Goal: Task Accomplishment & Management: Use online tool/utility

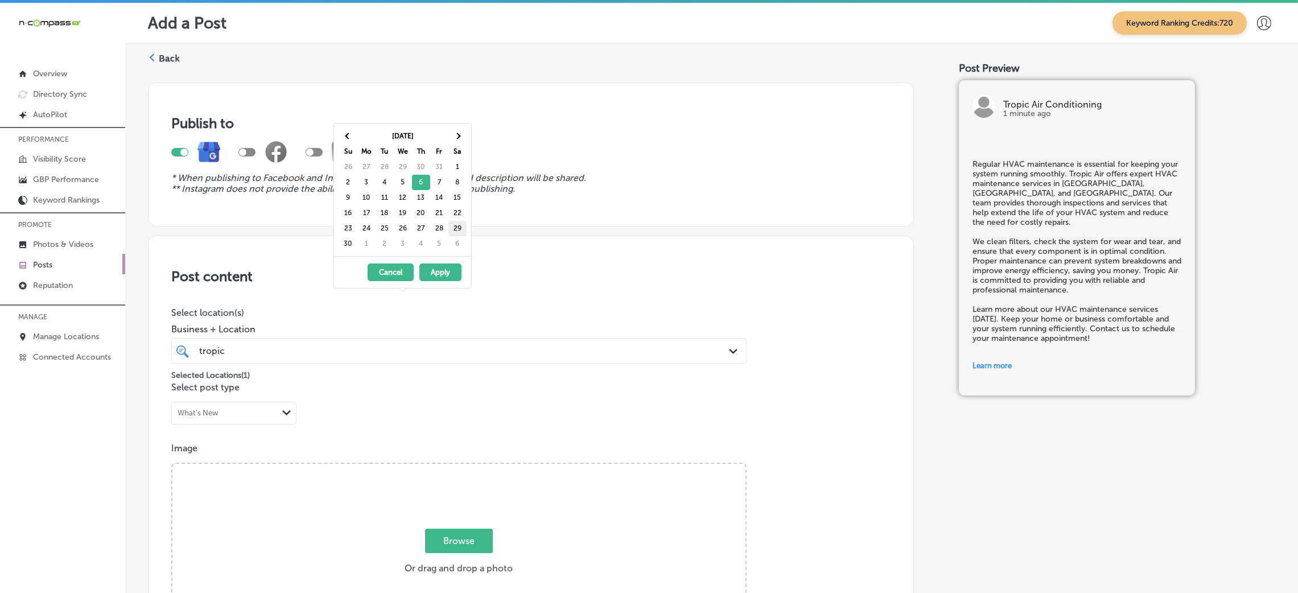
scroll to position [877, 0]
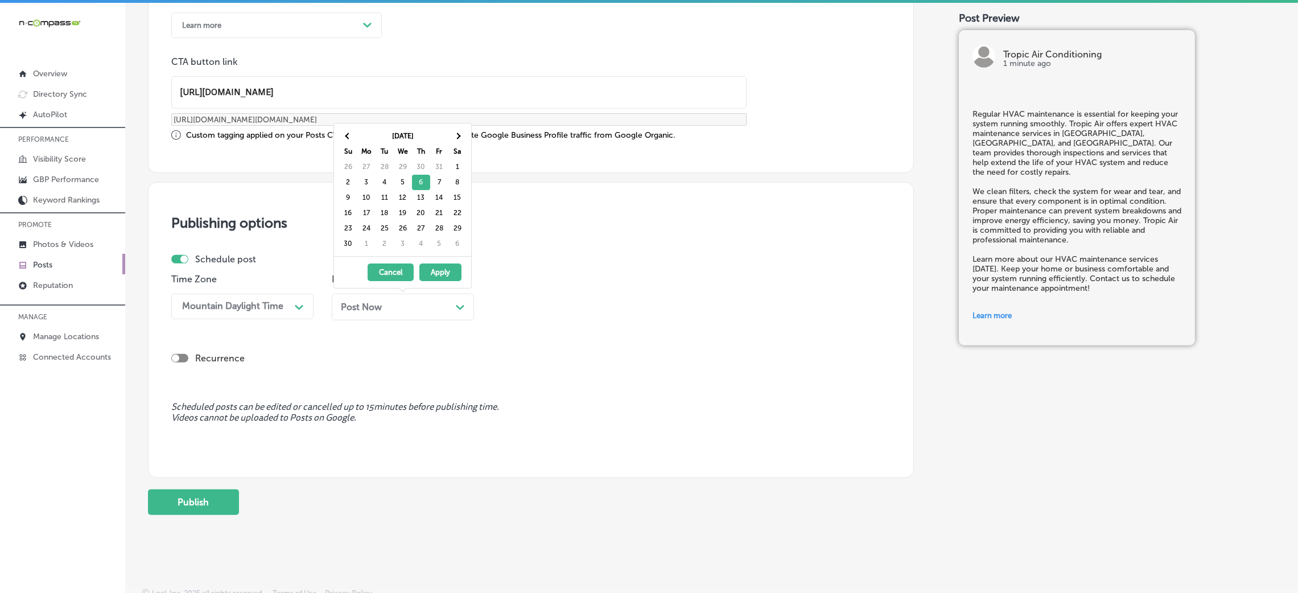
click at [627, 217] on h3 "Publishing options" at bounding box center [530, 223] width 719 height 17
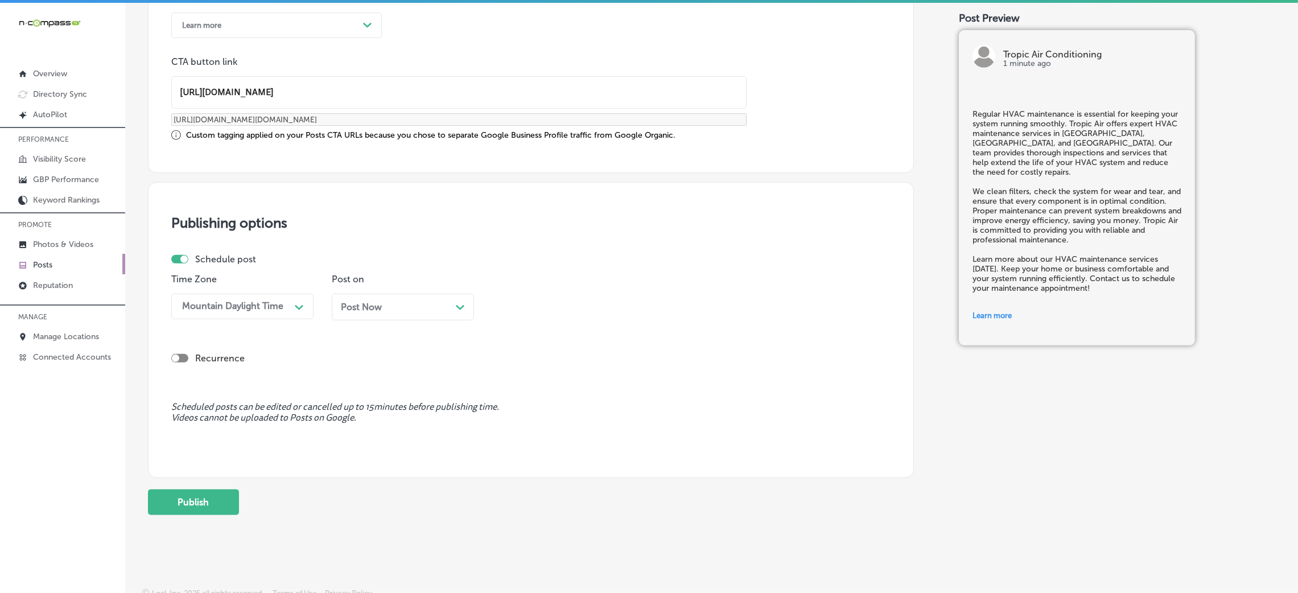
click at [370, 308] on span "Post Now" at bounding box center [361, 307] width 41 height 11
click at [517, 313] on div "01:00 PM" at bounding box center [554, 307] width 114 height 20
click at [524, 467] on div "7:00 AM" at bounding box center [563, 463] width 142 height 20
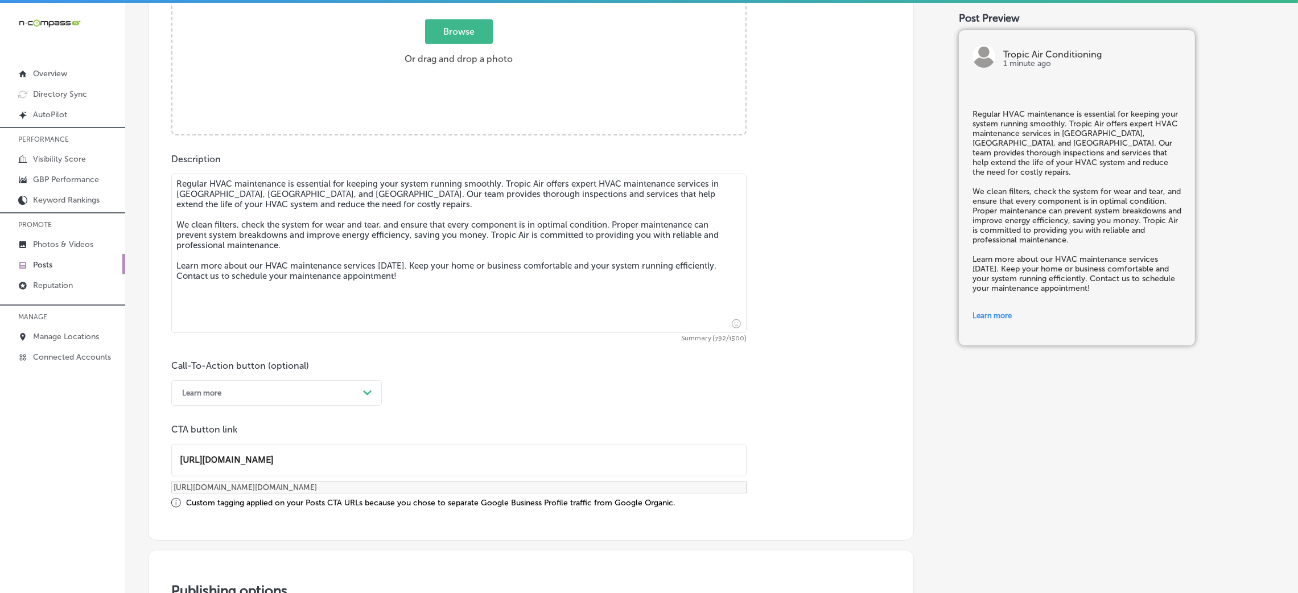
scroll to position [279, 0]
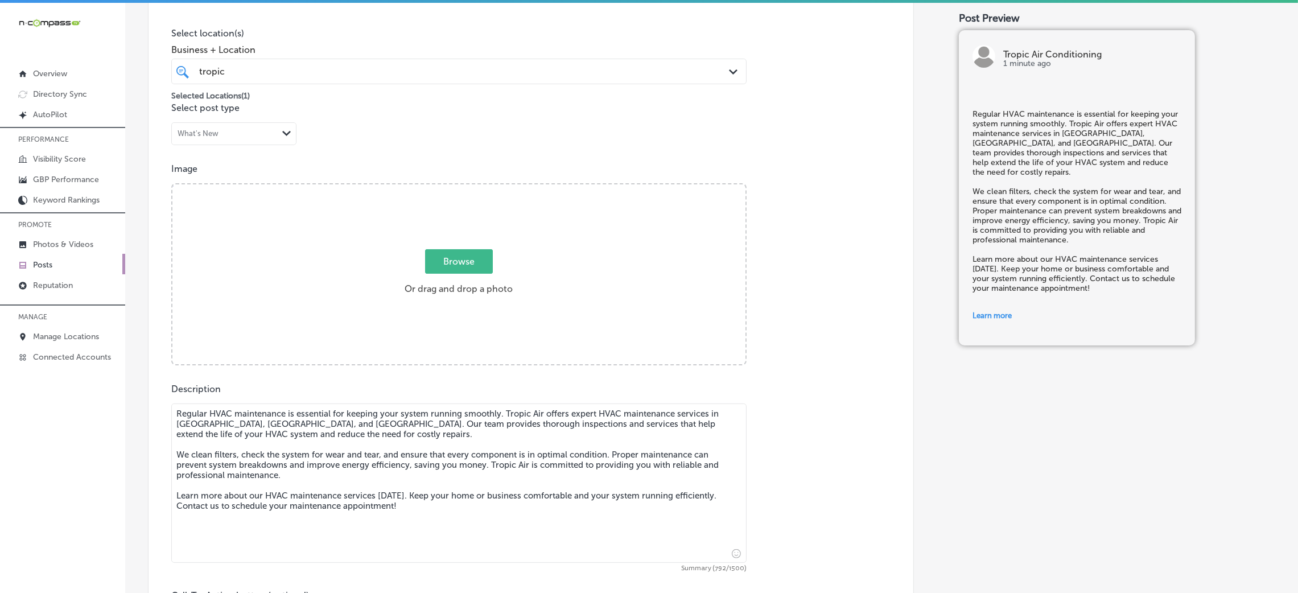
click at [474, 267] on span "Browse" at bounding box center [459, 261] width 68 height 24
click at [474, 188] on input "Browse Or drag and drop a photo" at bounding box center [458, 185] width 573 height 3
type input "C:\fakepath\Topic Air HVAC (3).jpg"
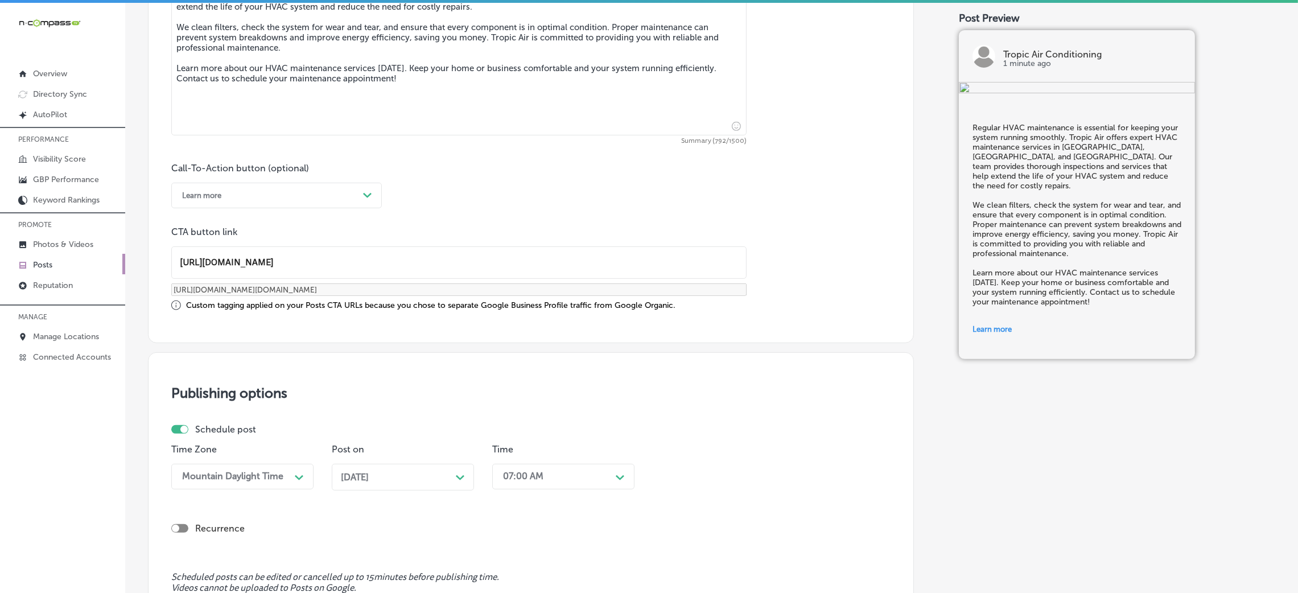
scroll to position [792, 0]
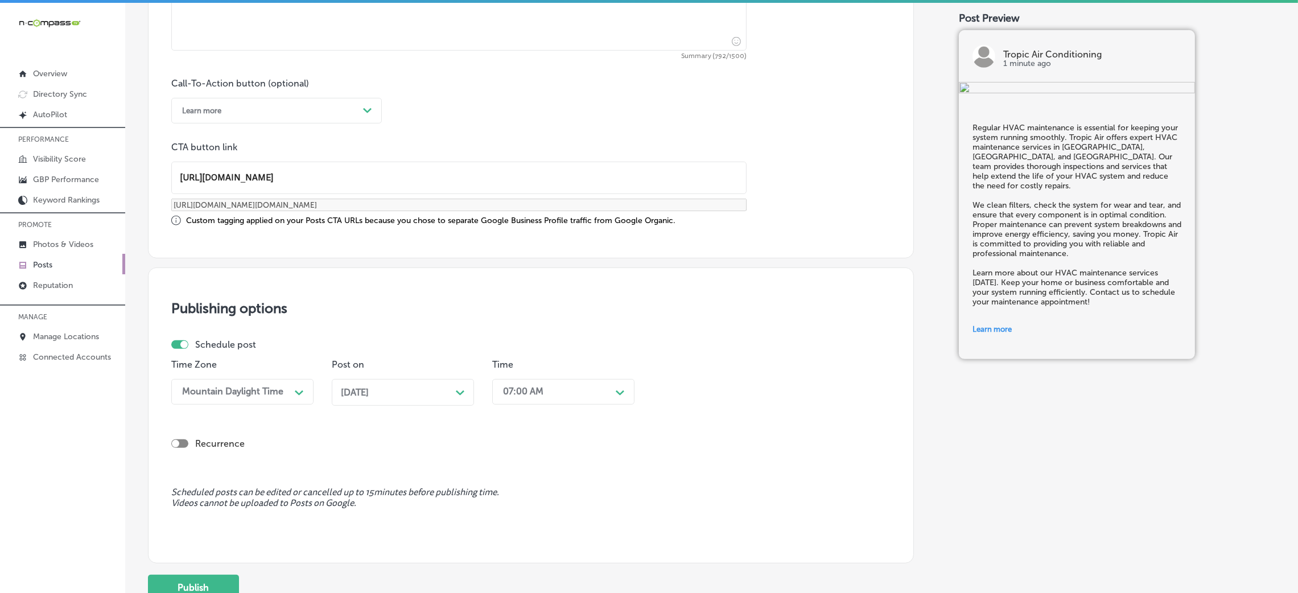
click at [369, 391] on span "[DATE]" at bounding box center [355, 392] width 28 height 11
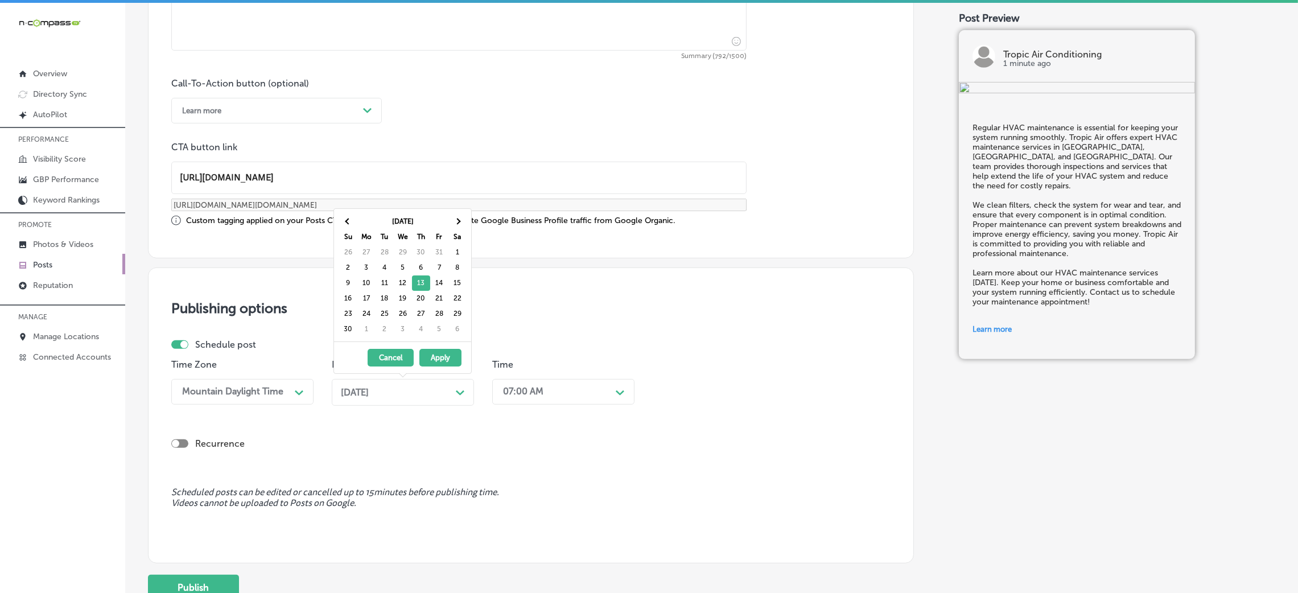
click at [641, 341] on div "Schedule post" at bounding box center [526, 344] width 710 height 11
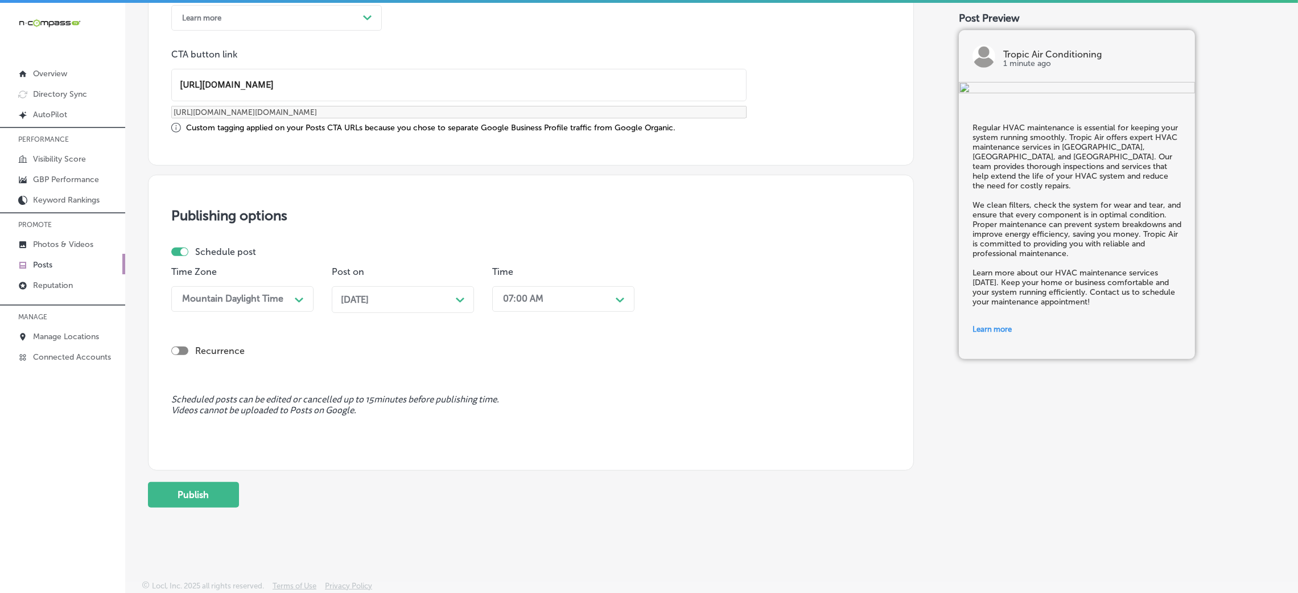
scroll to position [886, 0]
click at [224, 503] on button "Publish" at bounding box center [193, 495] width 91 height 26
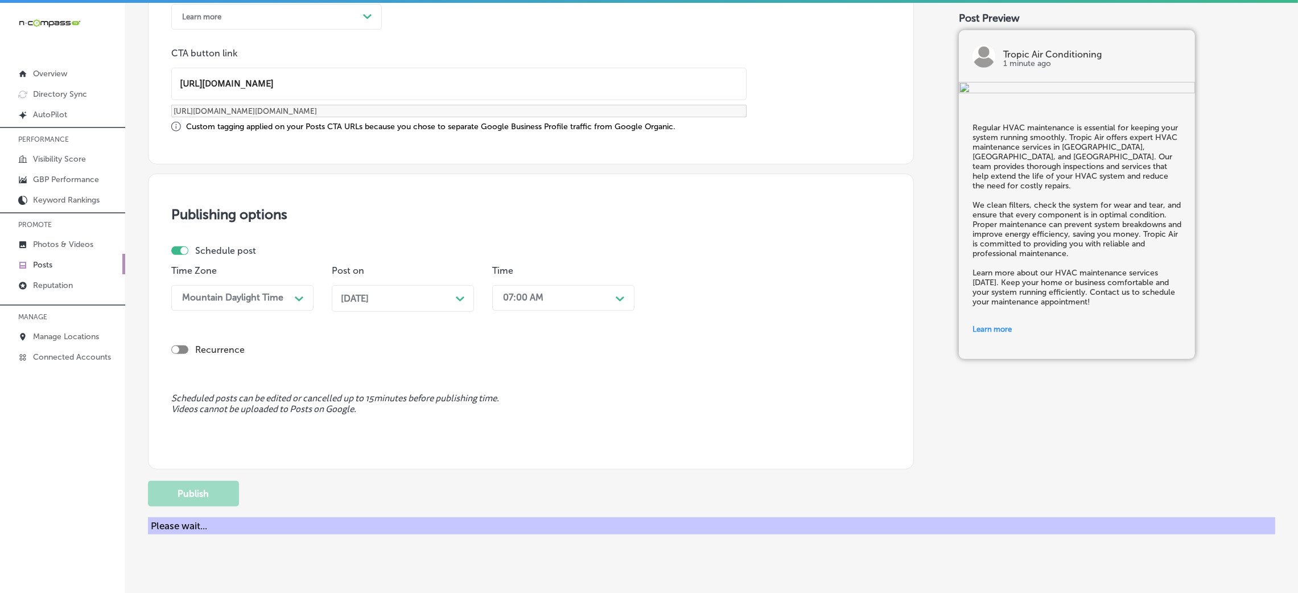
click at [391, 306] on div "[DATE] Path Created with Sketch." at bounding box center [403, 298] width 142 height 27
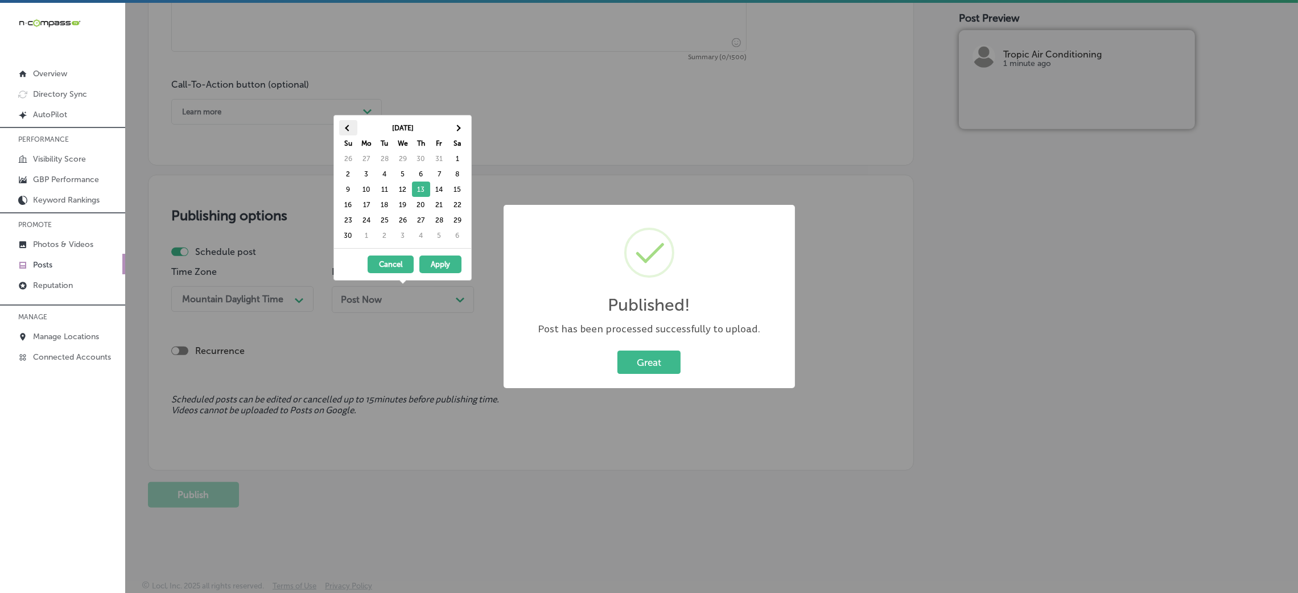
scroll to position [792, 0]
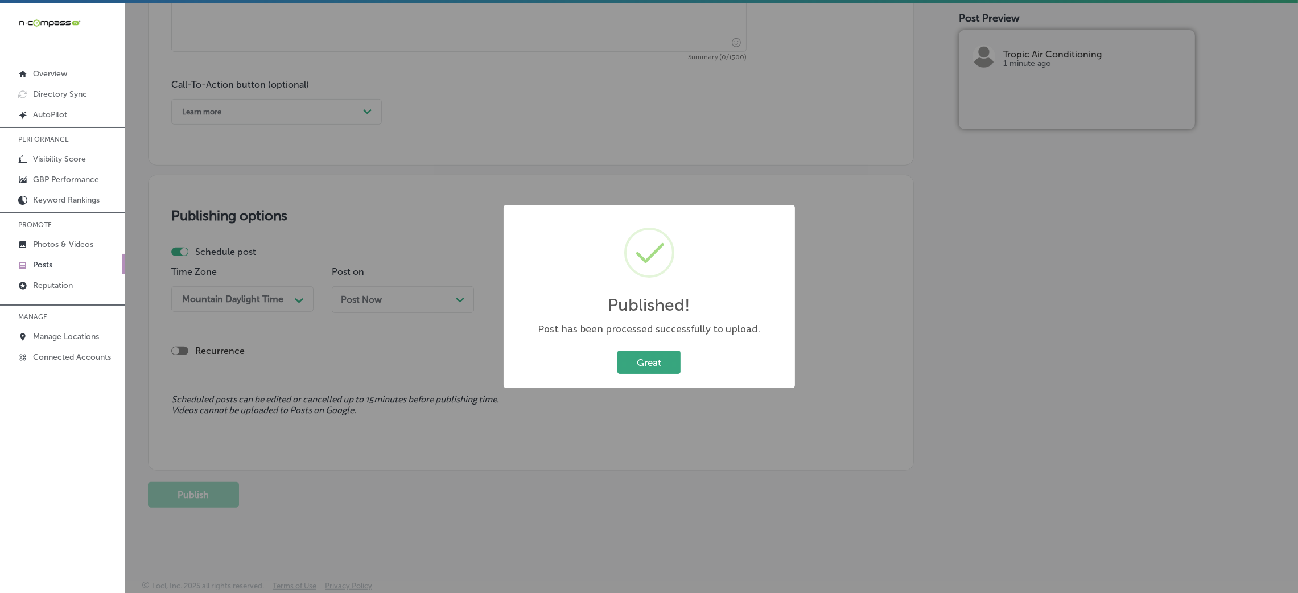
click at [629, 373] on button "Great" at bounding box center [648, 362] width 63 height 23
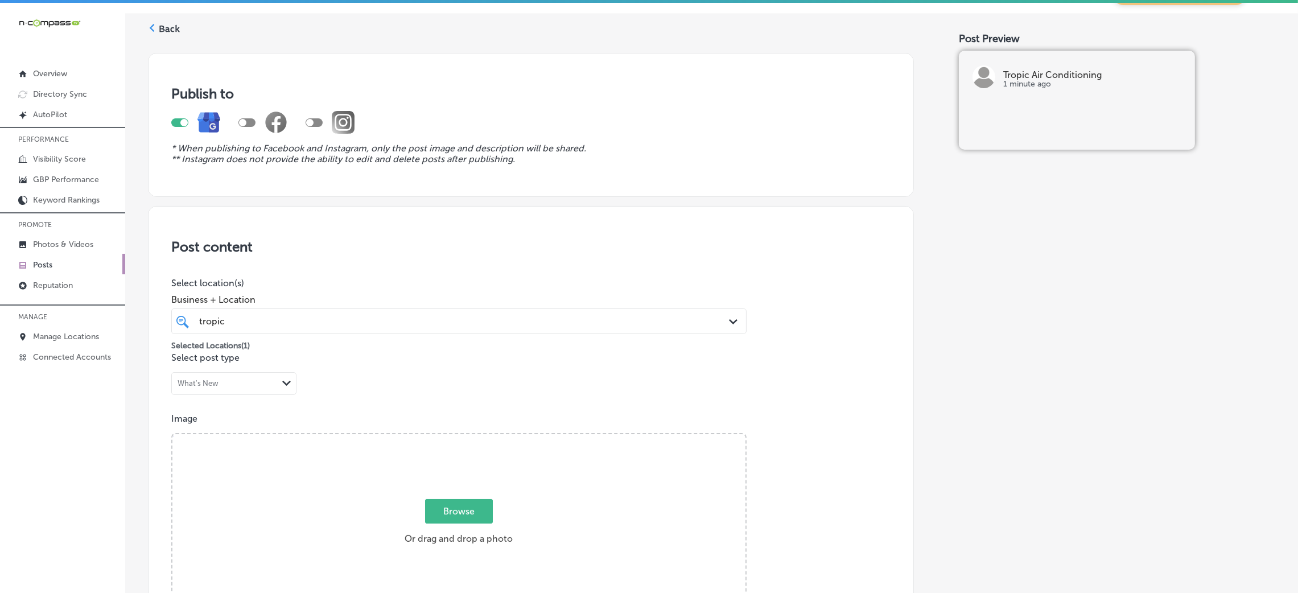
scroll to position [0, 0]
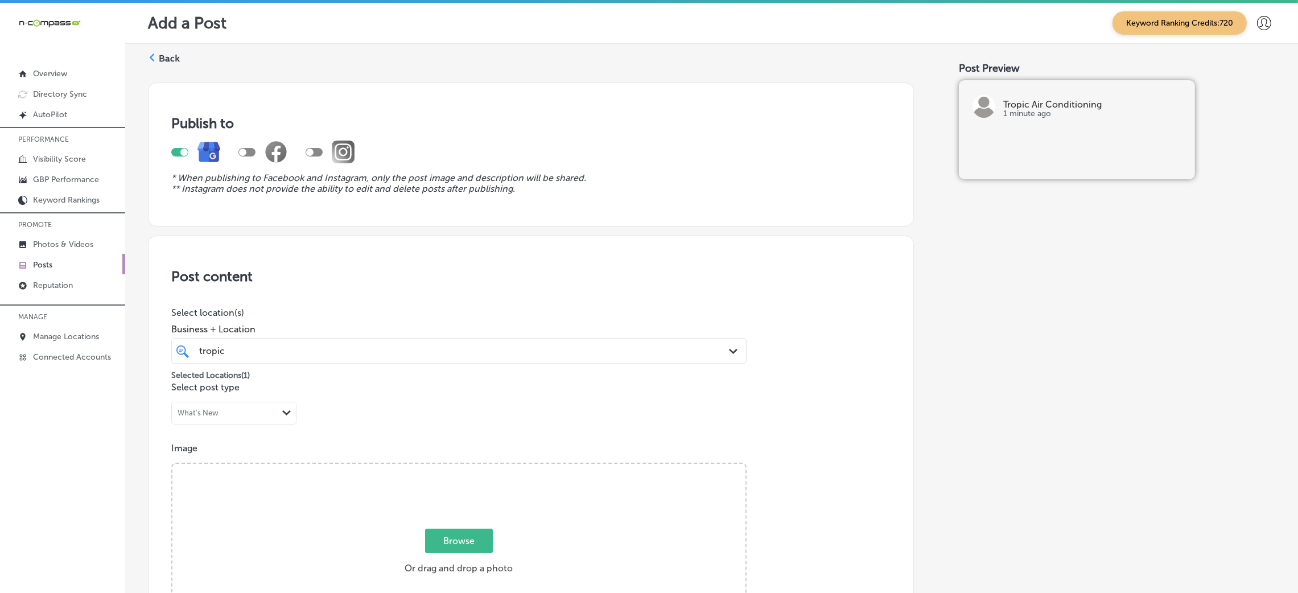
click at [166, 53] on label "Back" at bounding box center [169, 58] width 21 height 13
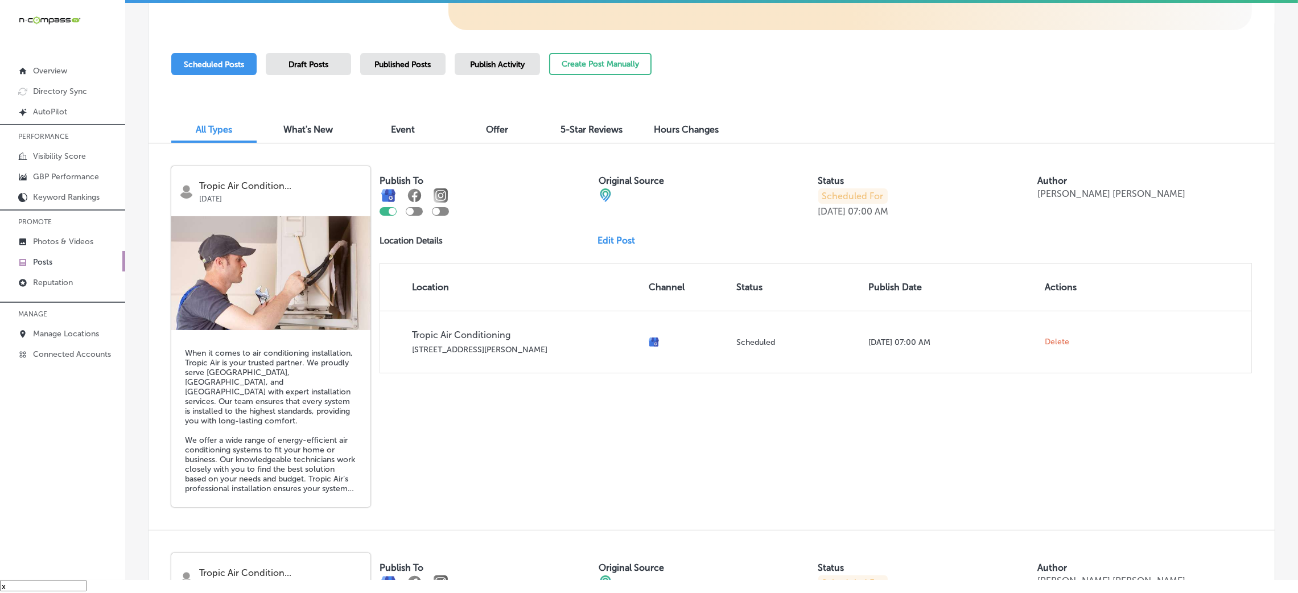
scroll to position [256, 0]
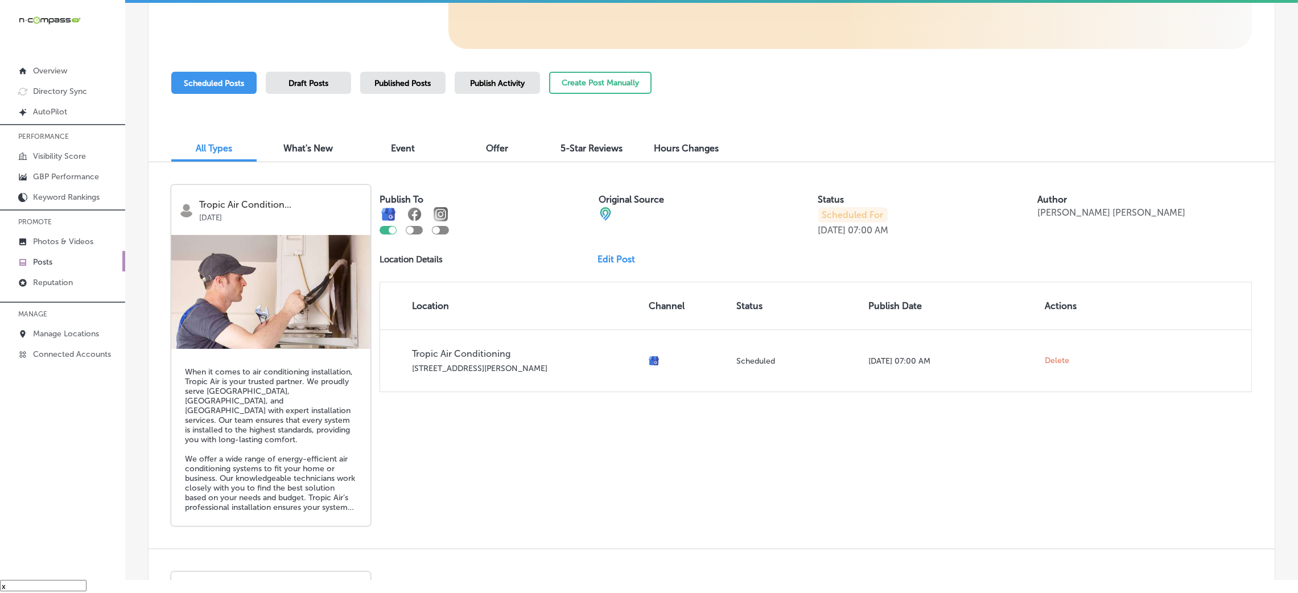
click at [608, 259] on link "Edit Post" at bounding box center [621, 259] width 47 height 11
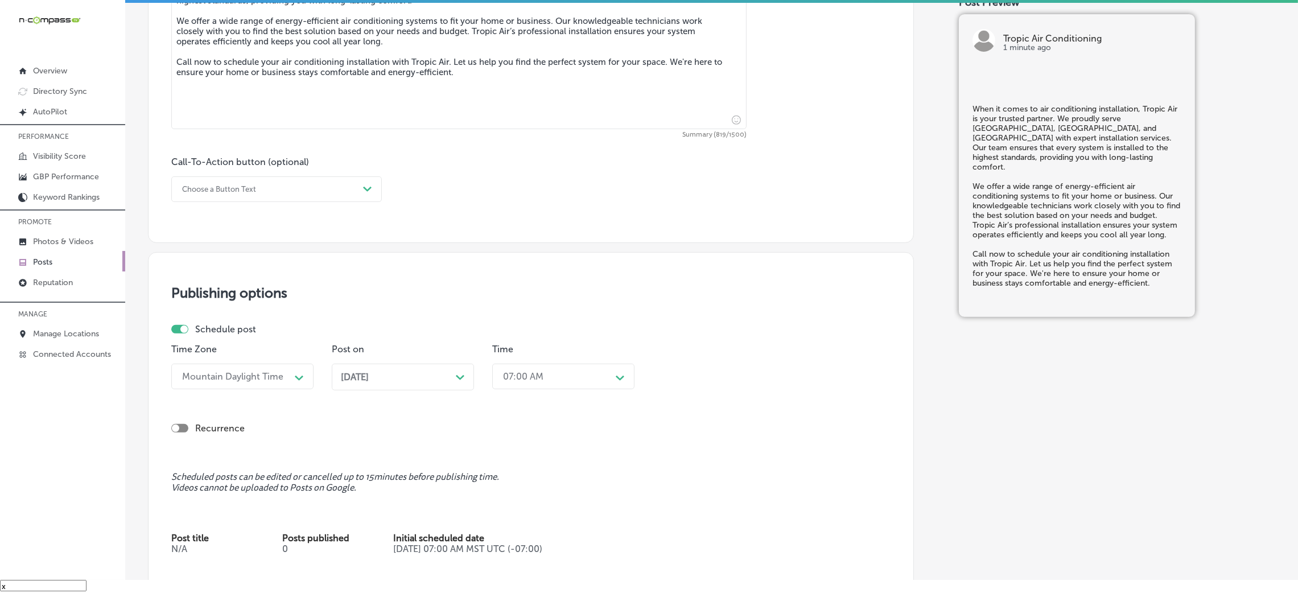
scroll to position [853, 0]
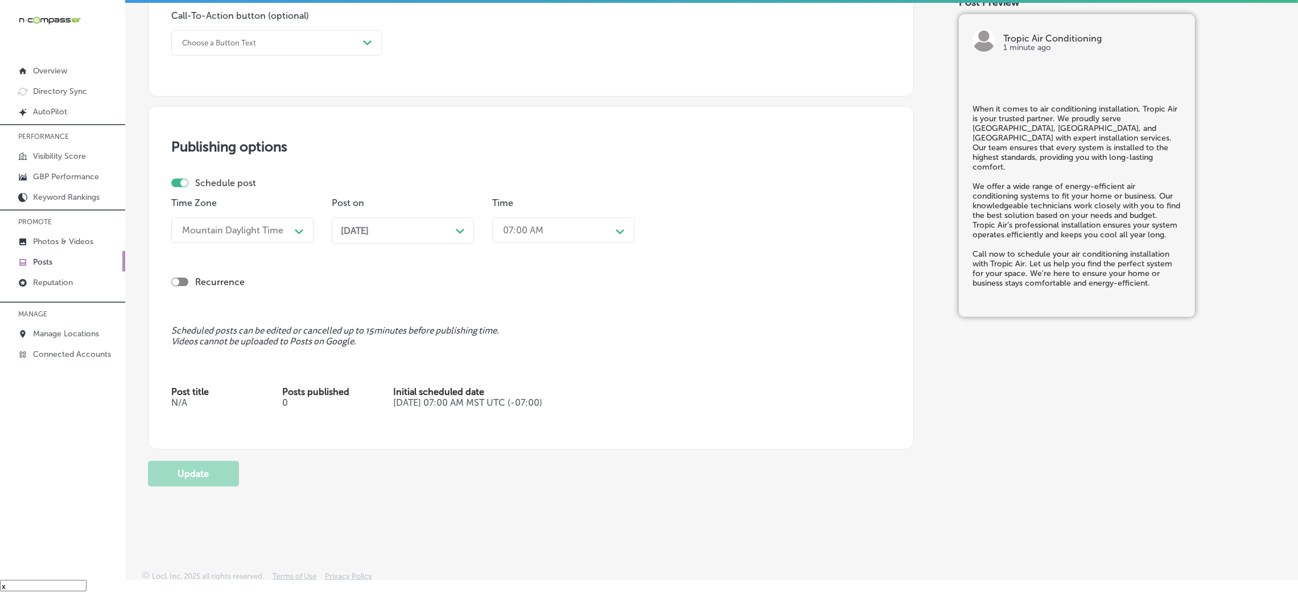
click at [413, 232] on div "[DATE] Path Created with Sketch." at bounding box center [403, 230] width 124 height 11
click at [515, 228] on div "03:45 PM" at bounding box center [523, 230] width 40 height 11
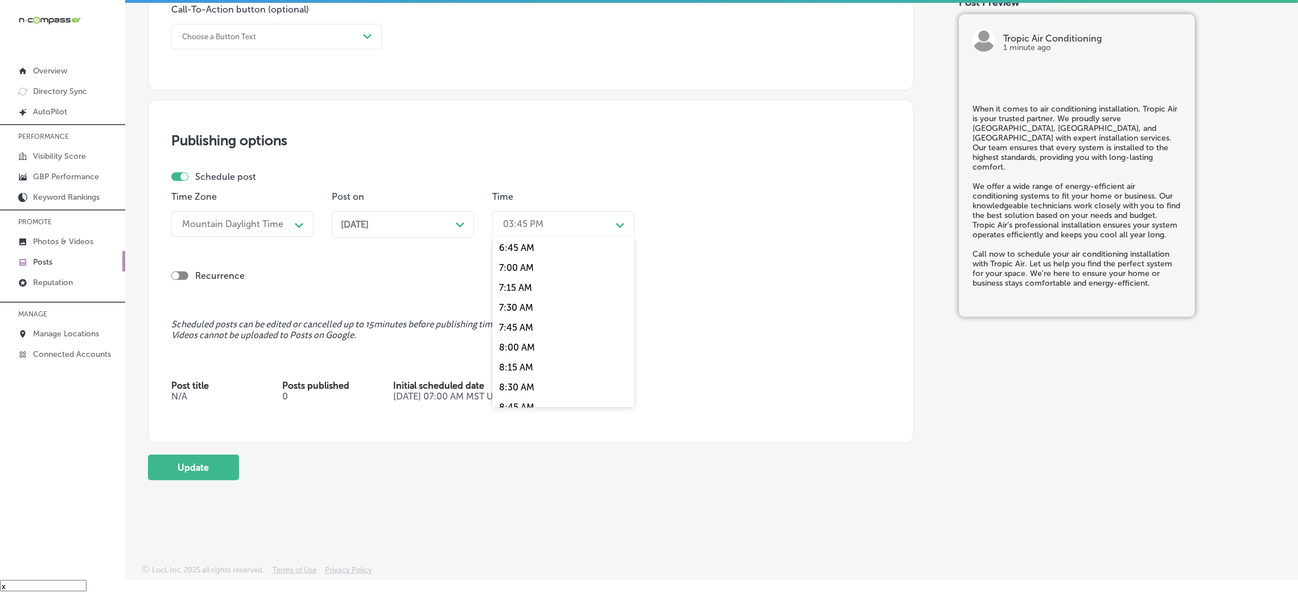
scroll to position [512, 0]
click at [526, 296] on div "7:00 AM" at bounding box center [563, 295] width 142 height 20
click at [677, 265] on div "Recurrence" at bounding box center [530, 276] width 719 height 22
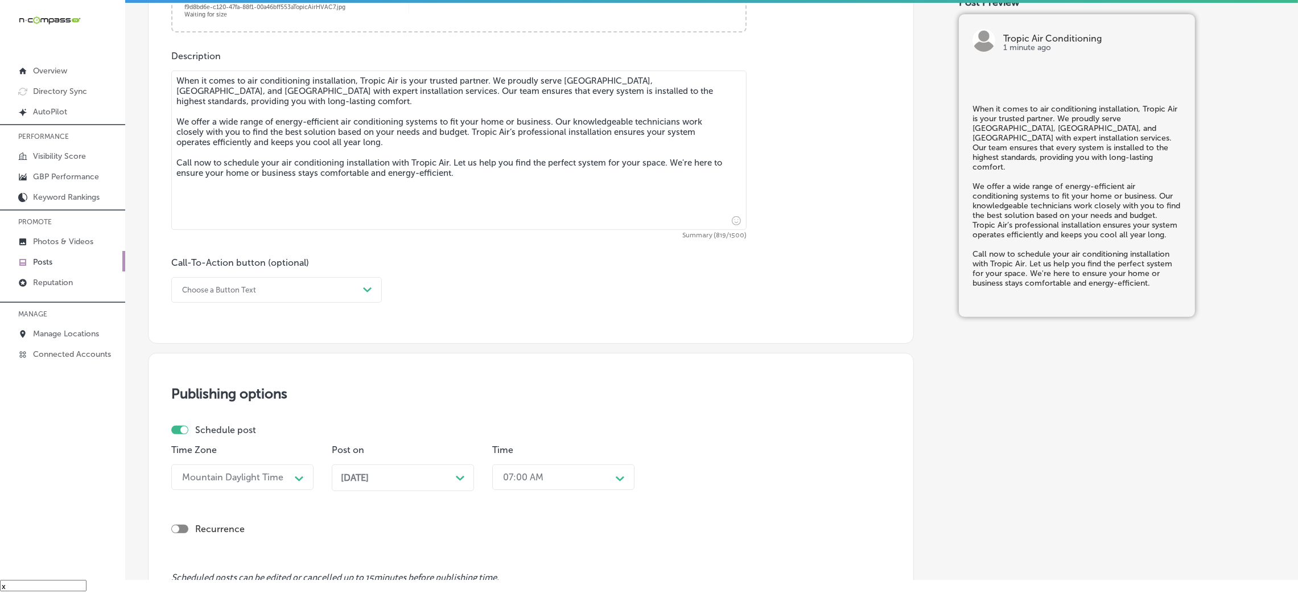
scroll to position [691, 0]
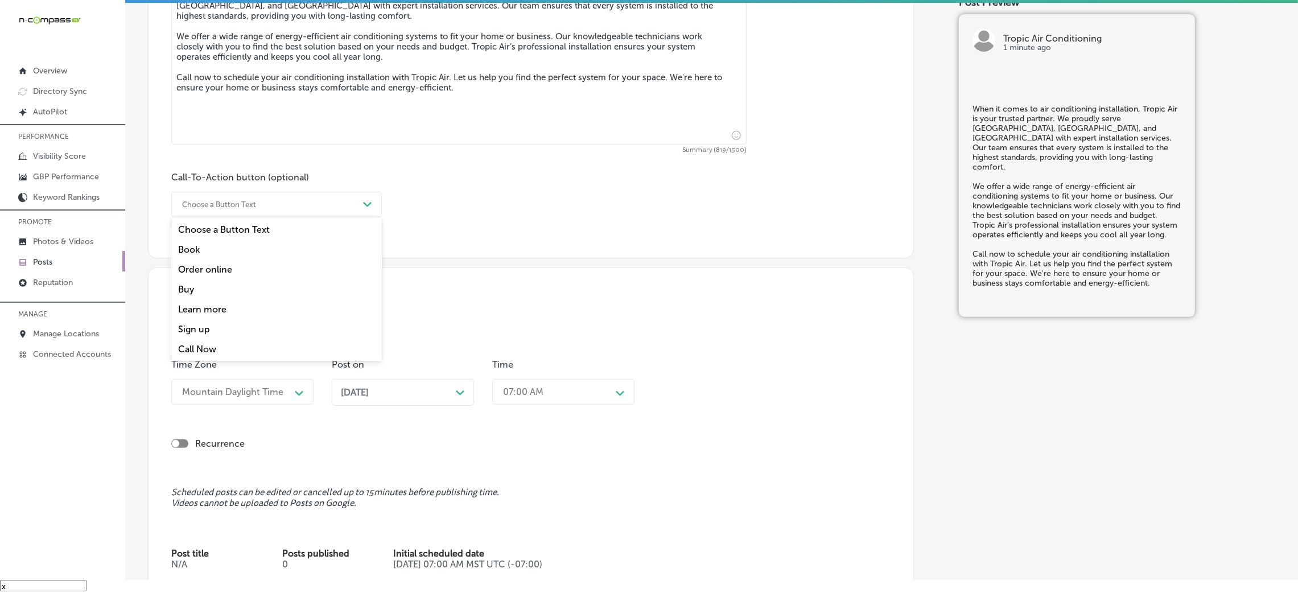
click at [341, 193] on div "Choose a Button Text Path Created with Sketch." at bounding box center [276, 205] width 211 height 26
click at [300, 215] on div "Choose a Button Text Path Created with Sketch." at bounding box center [276, 205] width 211 height 26
click at [250, 345] on div "Call Now" at bounding box center [276, 349] width 211 height 20
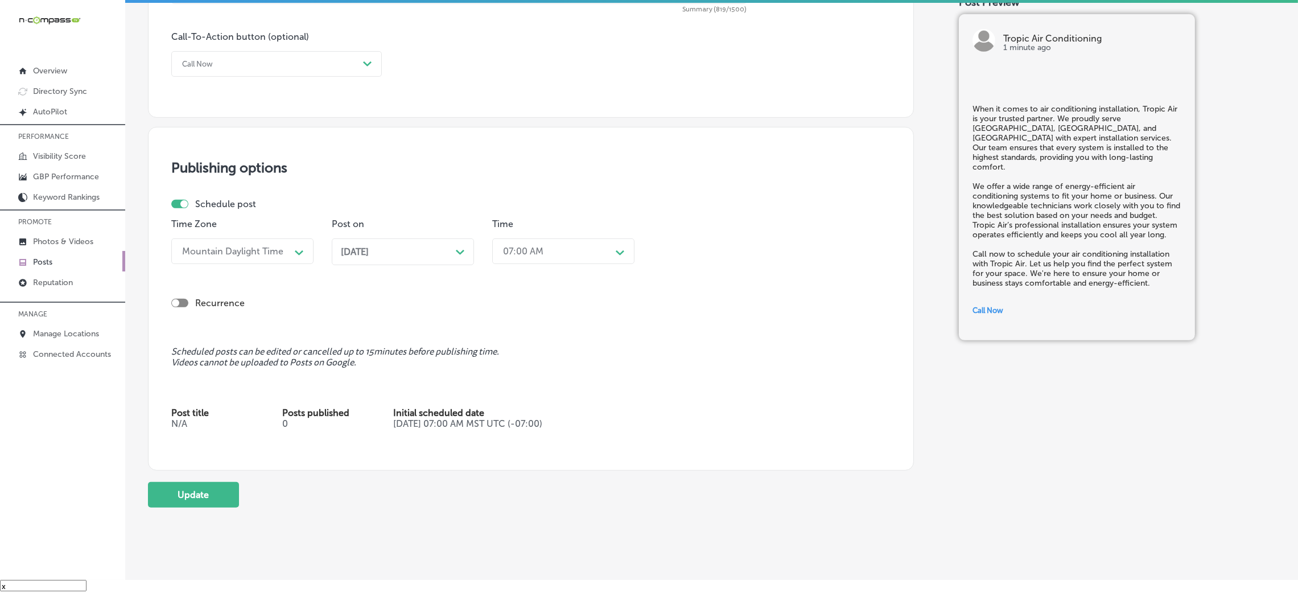
scroll to position [862, 0]
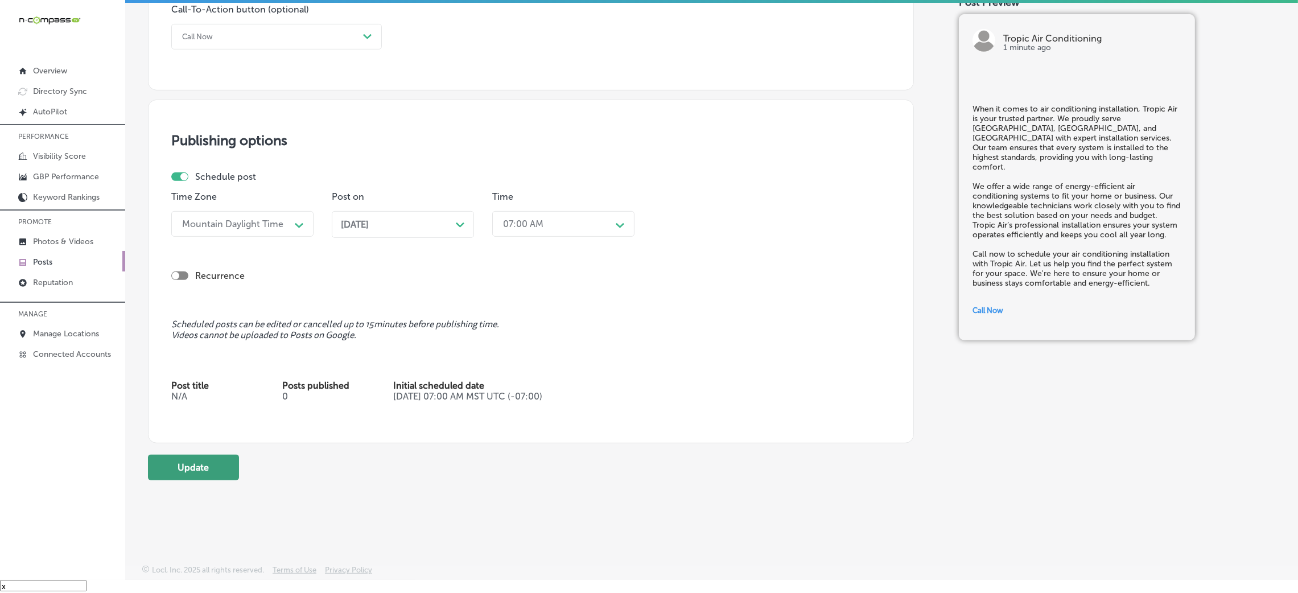
click at [206, 476] on button "Update" at bounding box center [193, 468] width 91 height 26
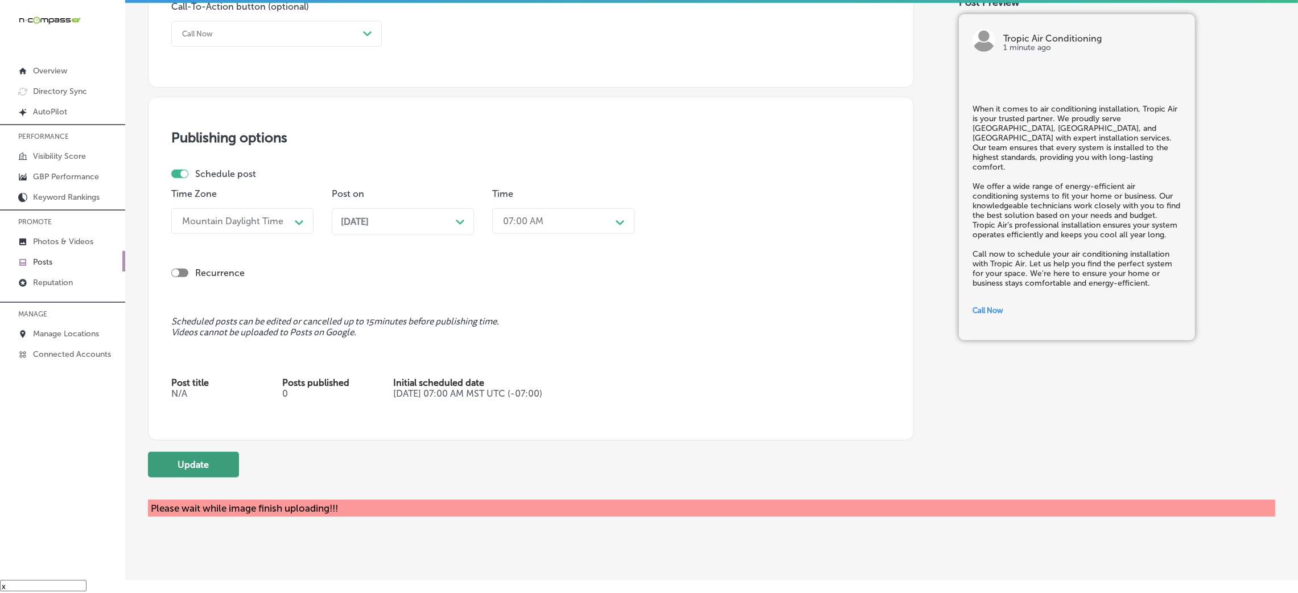
click at [209, 461] on button "Update" at bounding box center [193, 465] width 91 height 26
checkbox input "true"
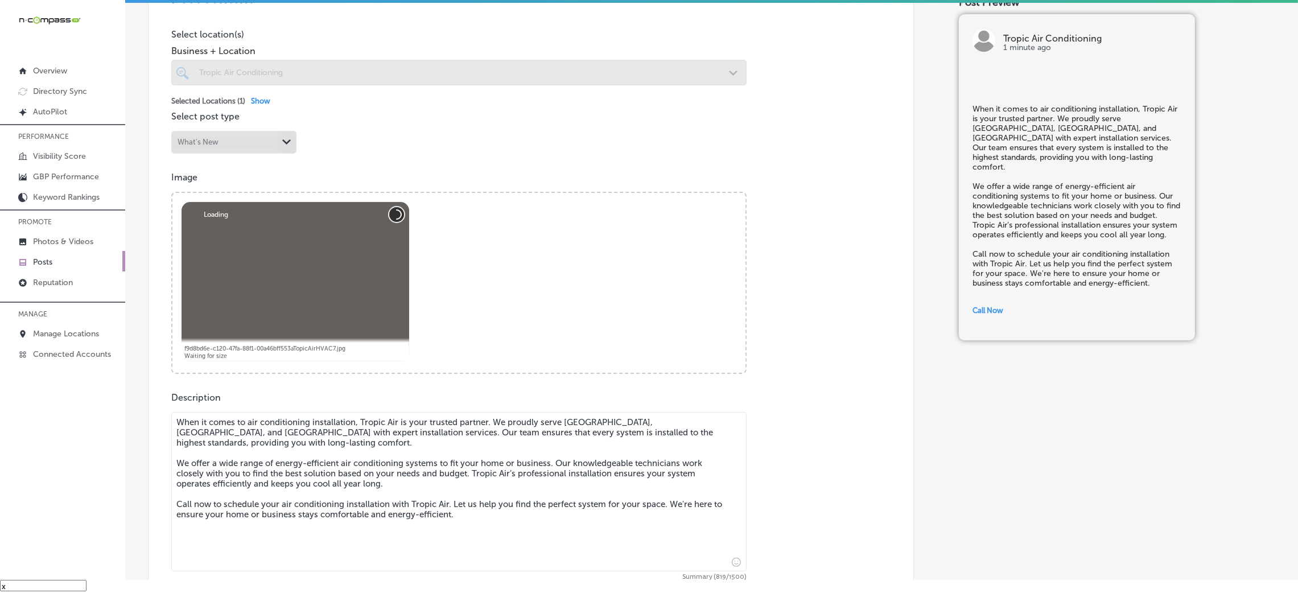
click at [394, 211] on button "Abort" at bounding box center [396, 214] width 15 height 15
click at [390, 212] on button "Abort" at bounding box center [396, 214] width 15 height 15
click at [392, 217] on button "Abort" at bounding box center [396, 214] width 15 height 15
click at [497, 230] on div "Powered by PQINA Browse Or drag and drop a photo Abort Retry Remove Upload Canc…" at bounding box center [458, 283] width 573 height 180
click at [396, 220] on button "Abort" at bounding box center [396, 214] width 15 height 15
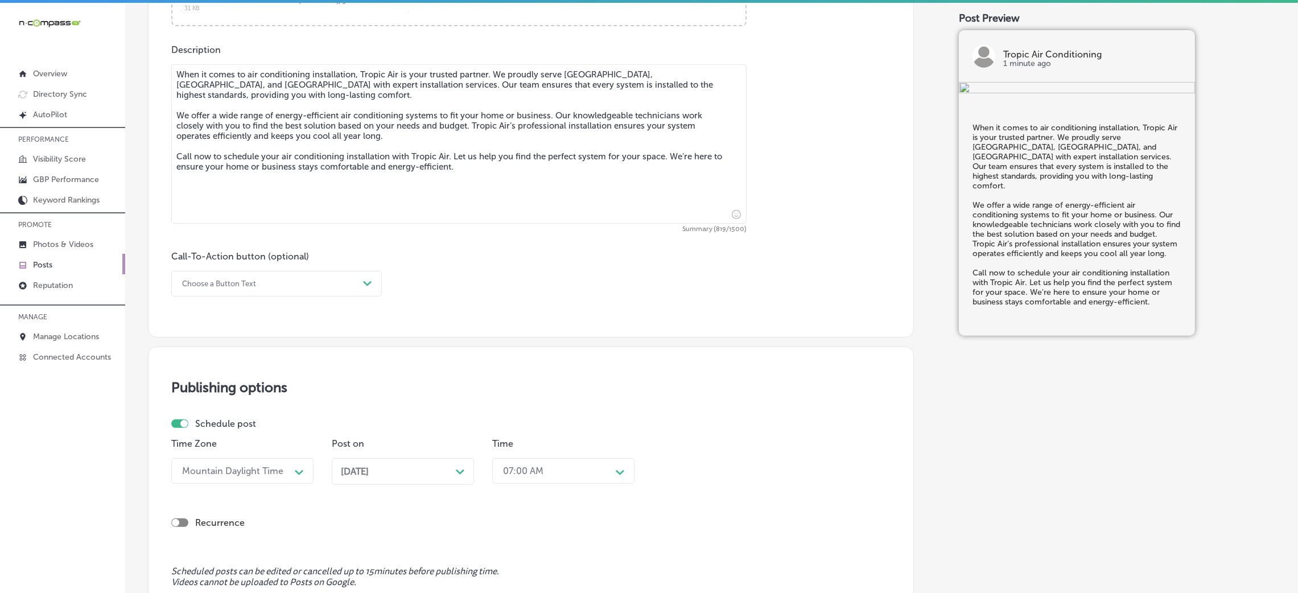
scroll to position [683, 0]
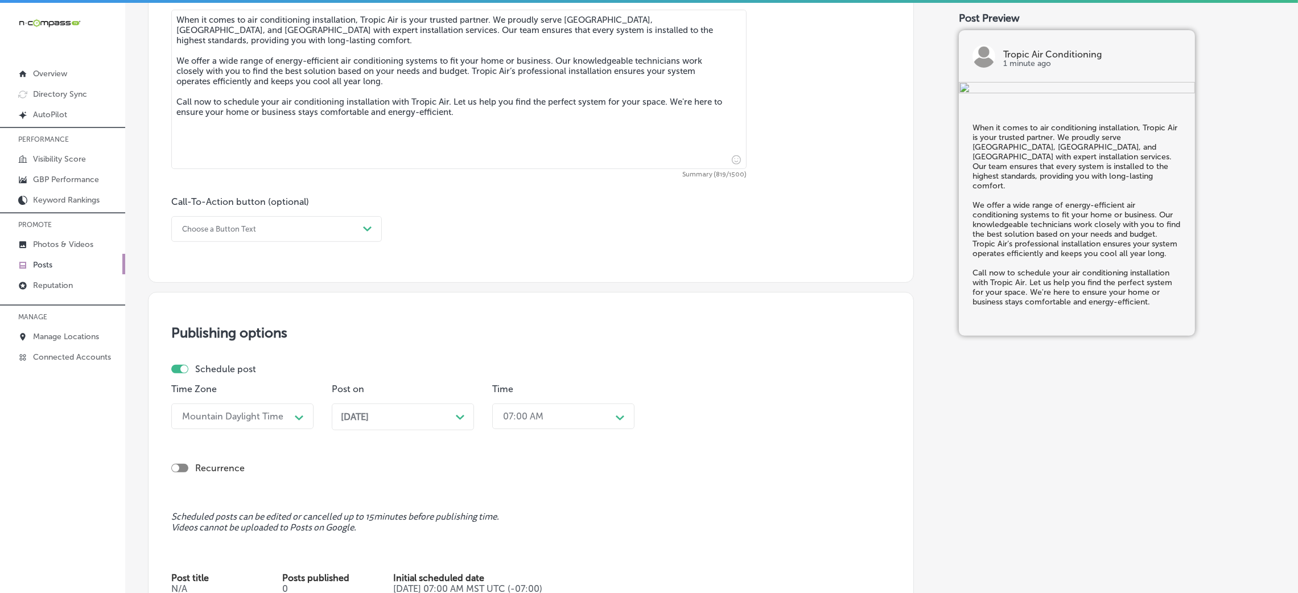
click at [299, 234] on div "Choose a Button Text" at bounding box center [267, 229] width 182 height 18
click at [227, 371] on div "Call Now" at bounding box center [276, 374] width 211 height 20
click at [416, 419] on div "[DATE] Path Created with Sketch." at bounding box center [403, 416] width 124 height 11
click at [610, 422] on div "04:00 PM Path Created with Sketch." at bounding box center [563, 416] width 142 height 26
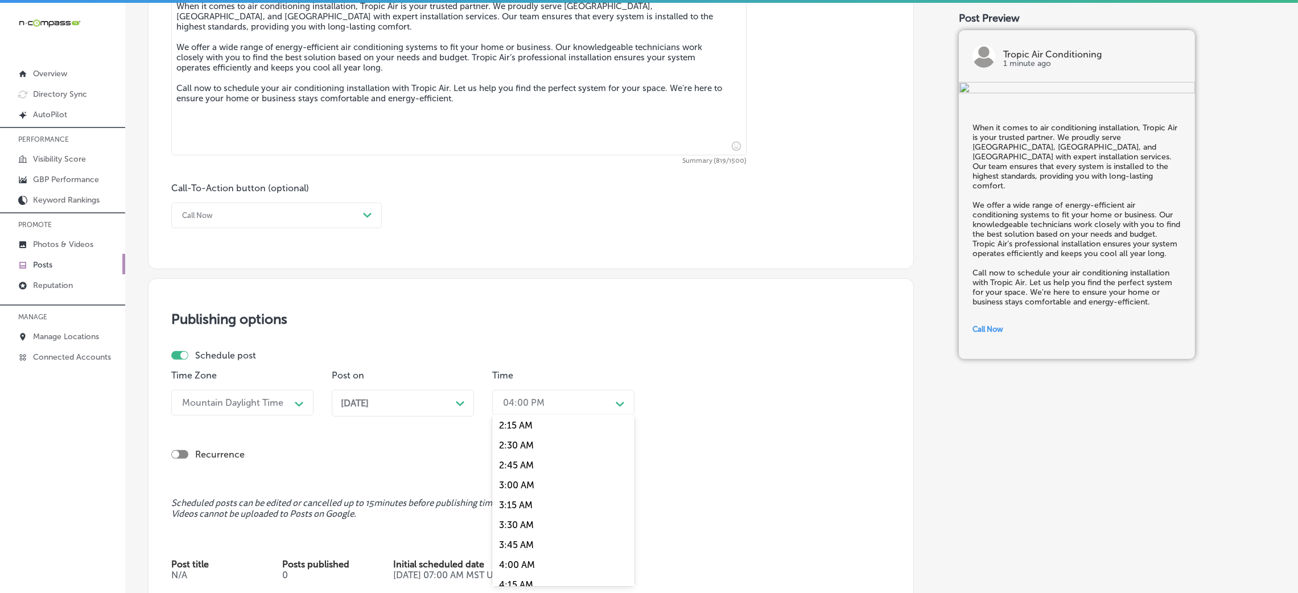
scroll to position [426, 0]
click at [526, 565] on div "7:00 AM" at bounding box center [563, 559] width 142 height 20
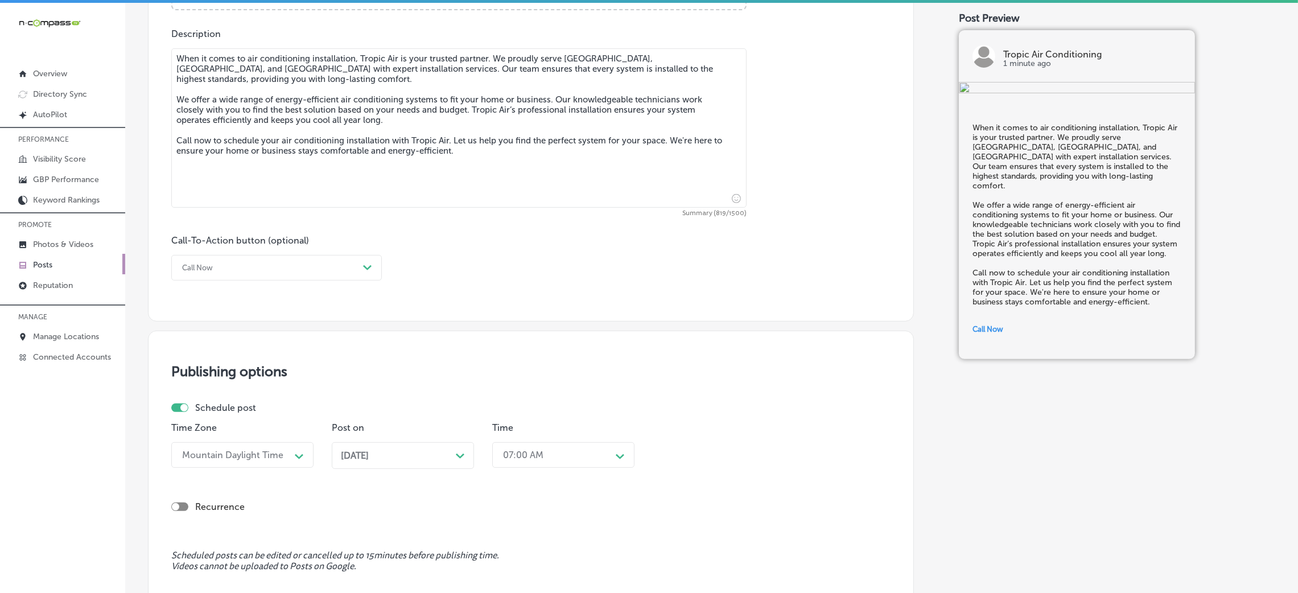
scroll to position [862, 0]
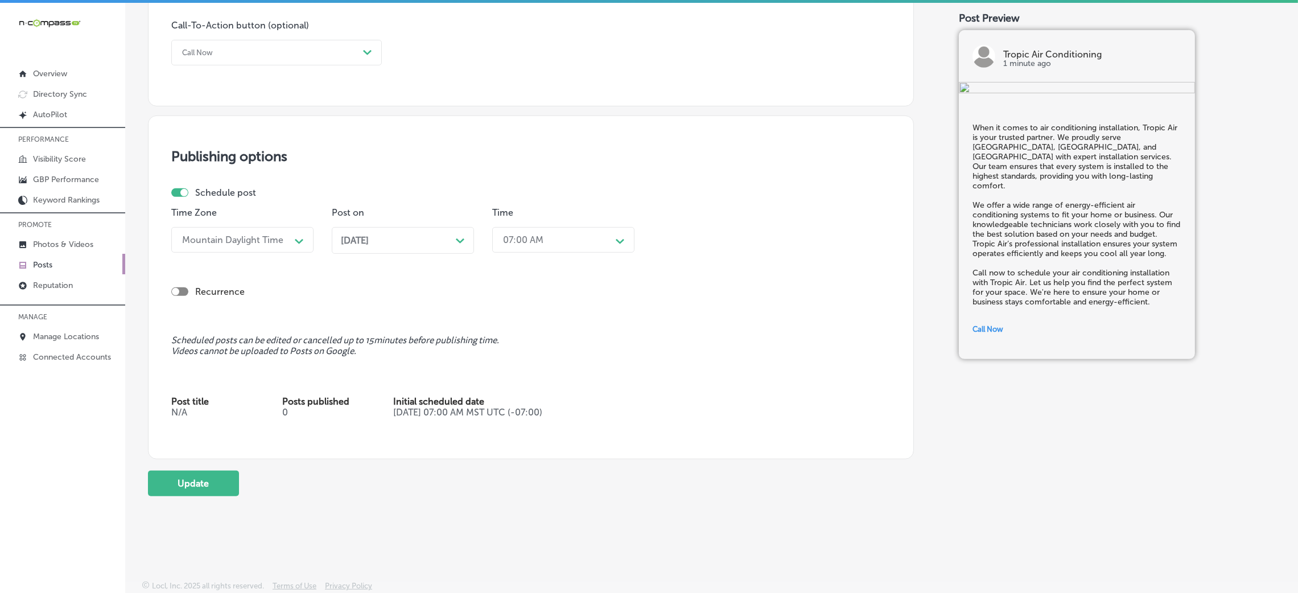
click at [204, 484] on button "Update" at bounding box center [193, 484] width 91 height 26
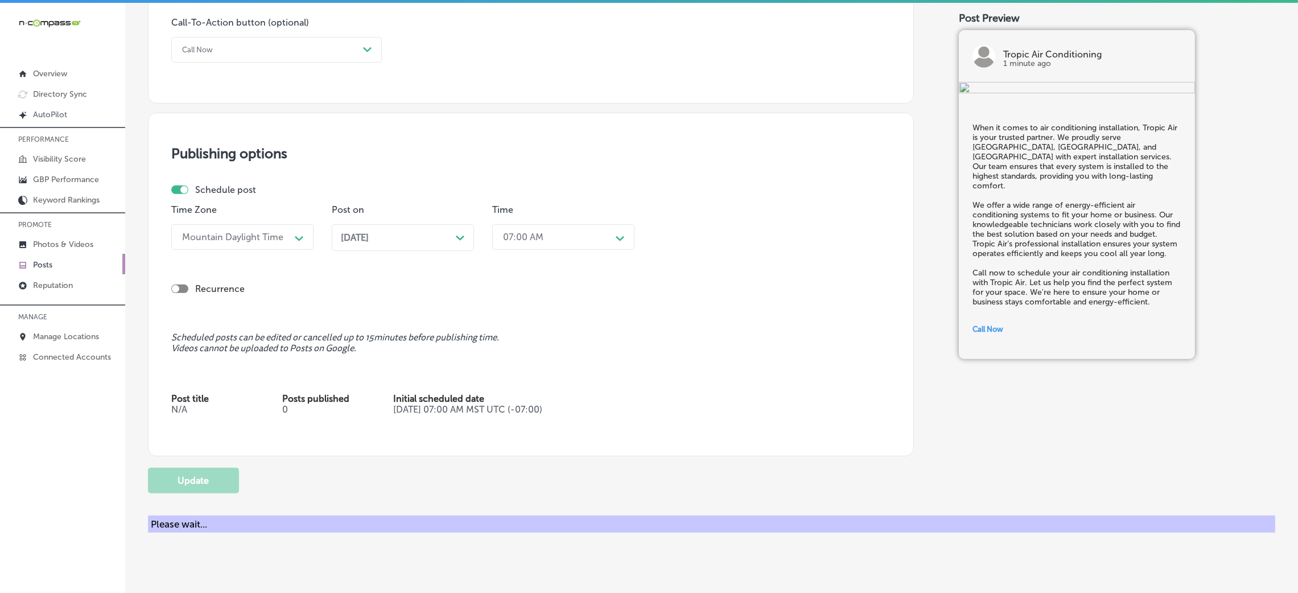
checkbox input "true"
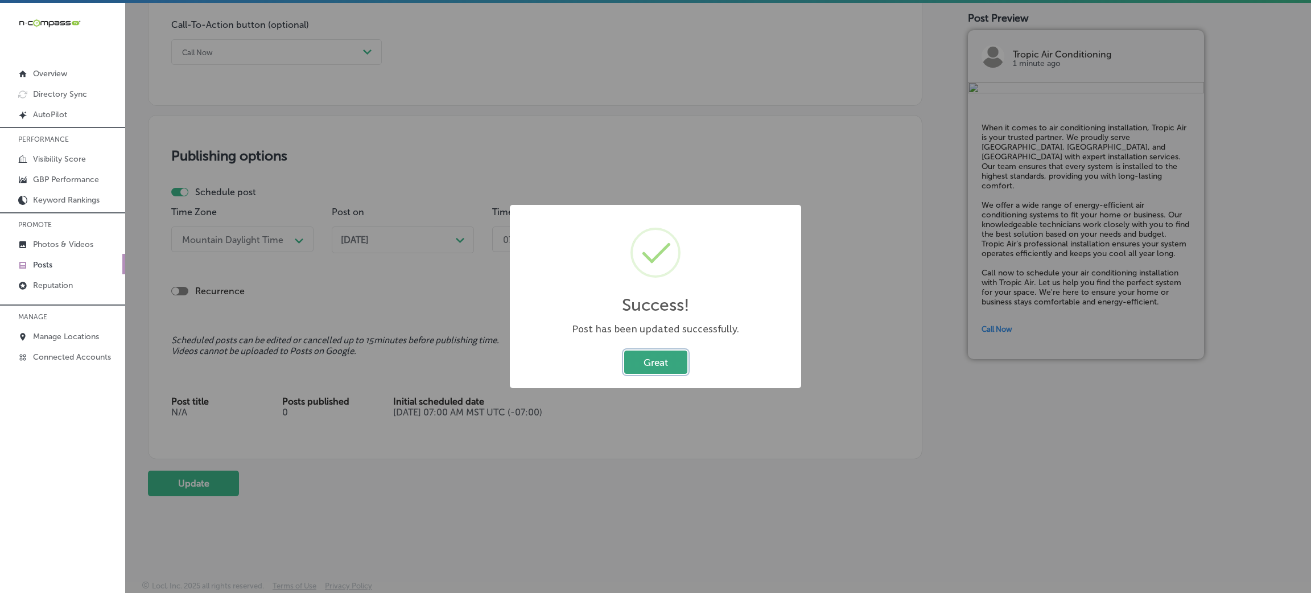
click at [633, 355] on button "Great" at bounding box center [655, 362] width 63 height 23
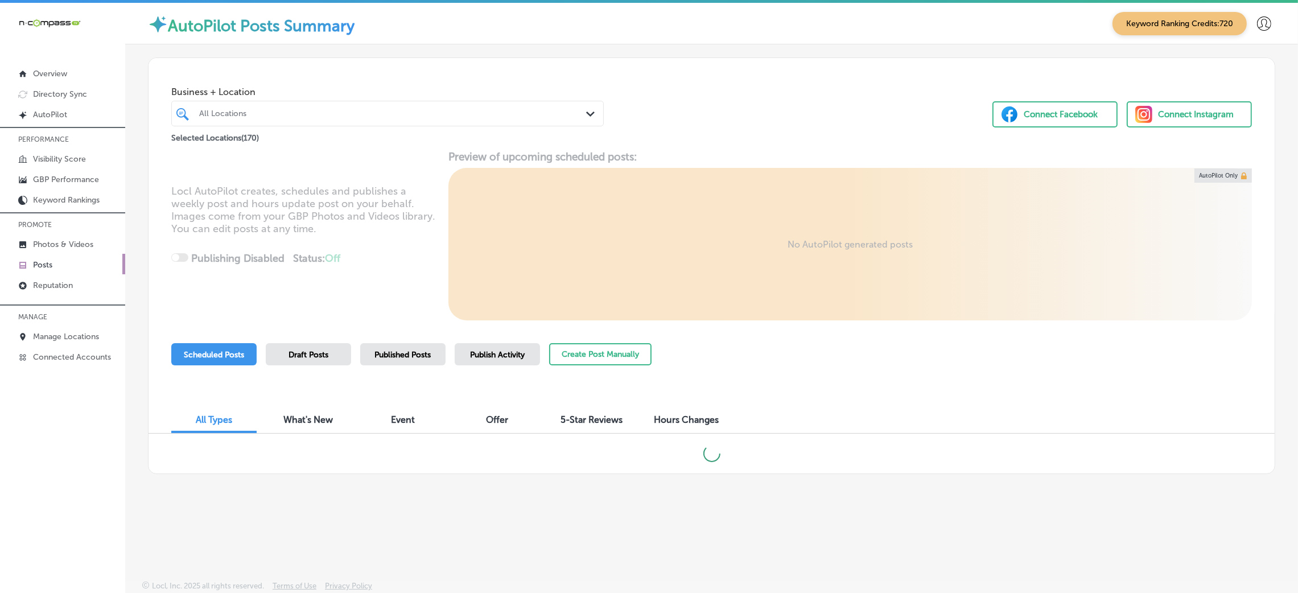
scroll to position [2, 0]
click at [277, 425] on div "What's New" at bounding box center [308, 418] width 85 height 24
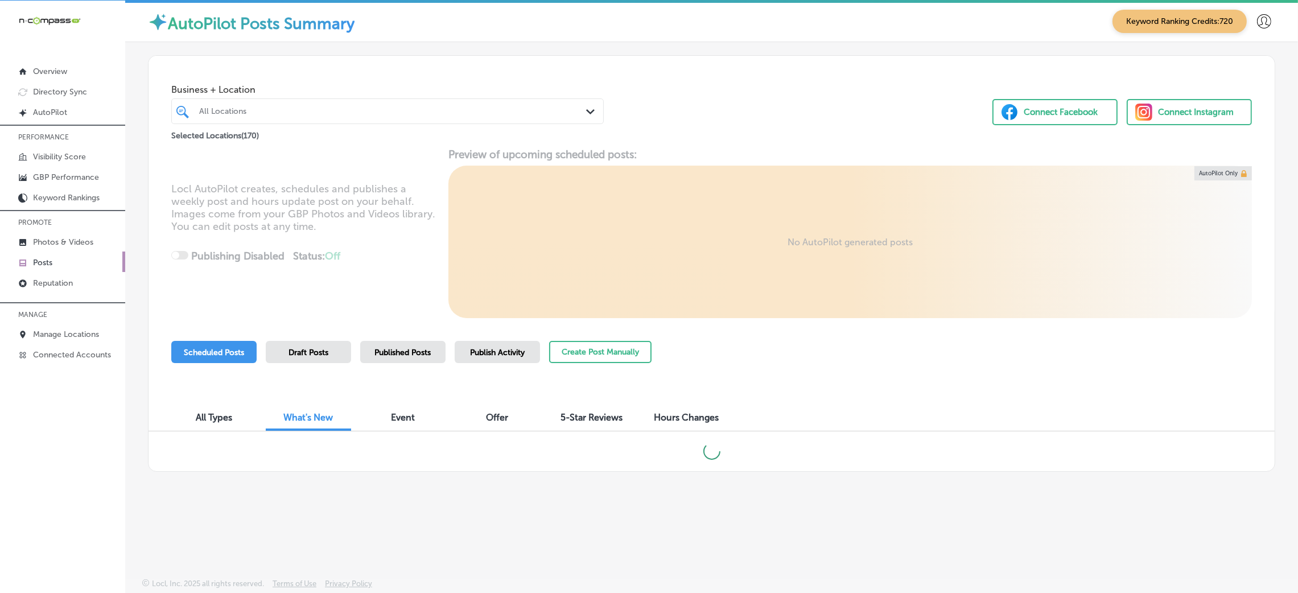
click at [230, 419] on span "All Types" at bounding box center [214, 417] width 36 height 11
click at [489, 348] on span "Publish Activity" at bounding box center [497, 353] width 55 height 10
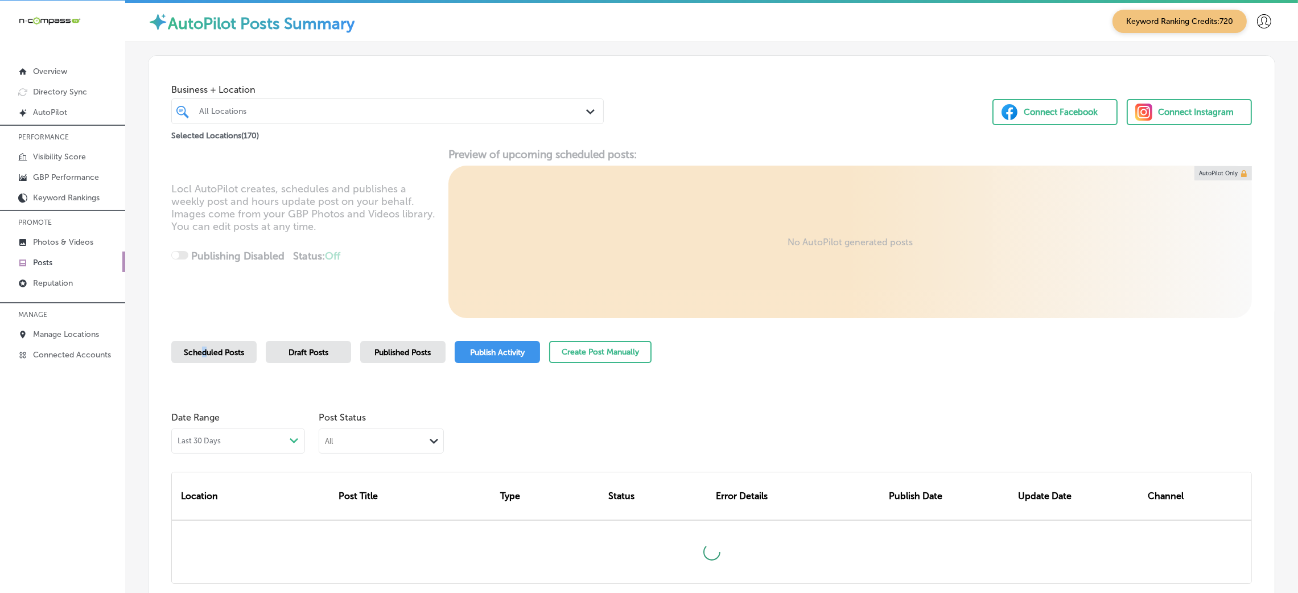
click at [203, 345] on div "Scheduled Posts" at bounding box center [213, 352] width 85 height 22
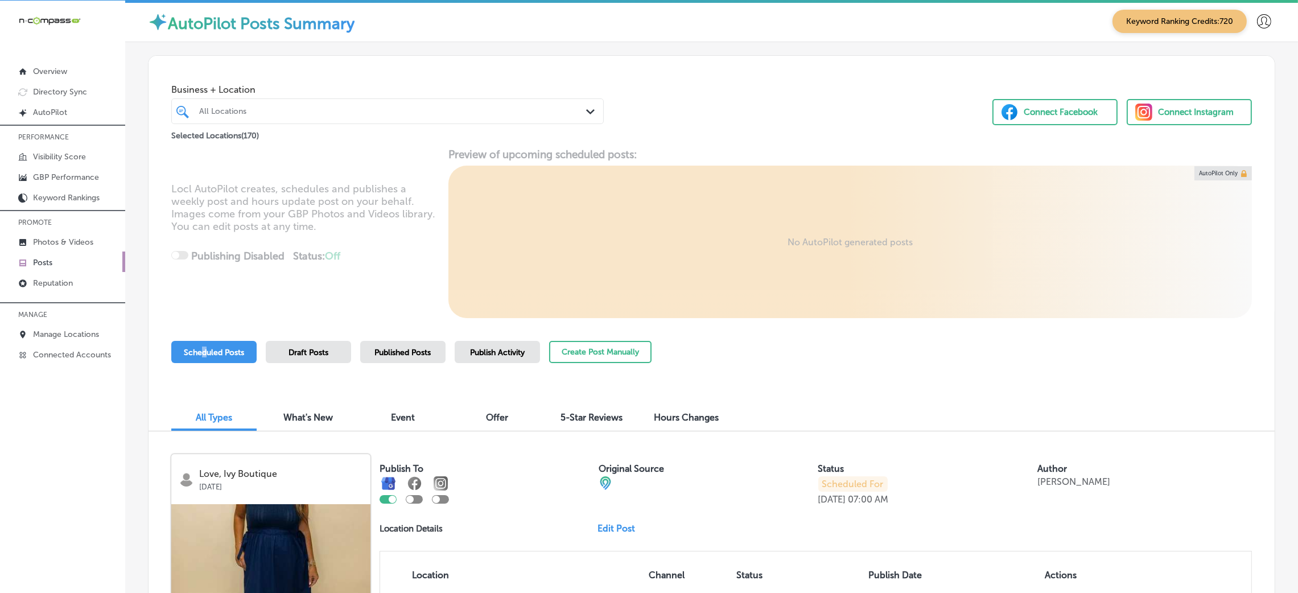
drag, startPoint x: 295, startPoint y: 101, endPoint x: 289, endPoint y: 115, distance: 15.3
click at [294, 100] on div "All Locations Path Created with Sketch." at bounding box center [387, 111] width 433 height 26
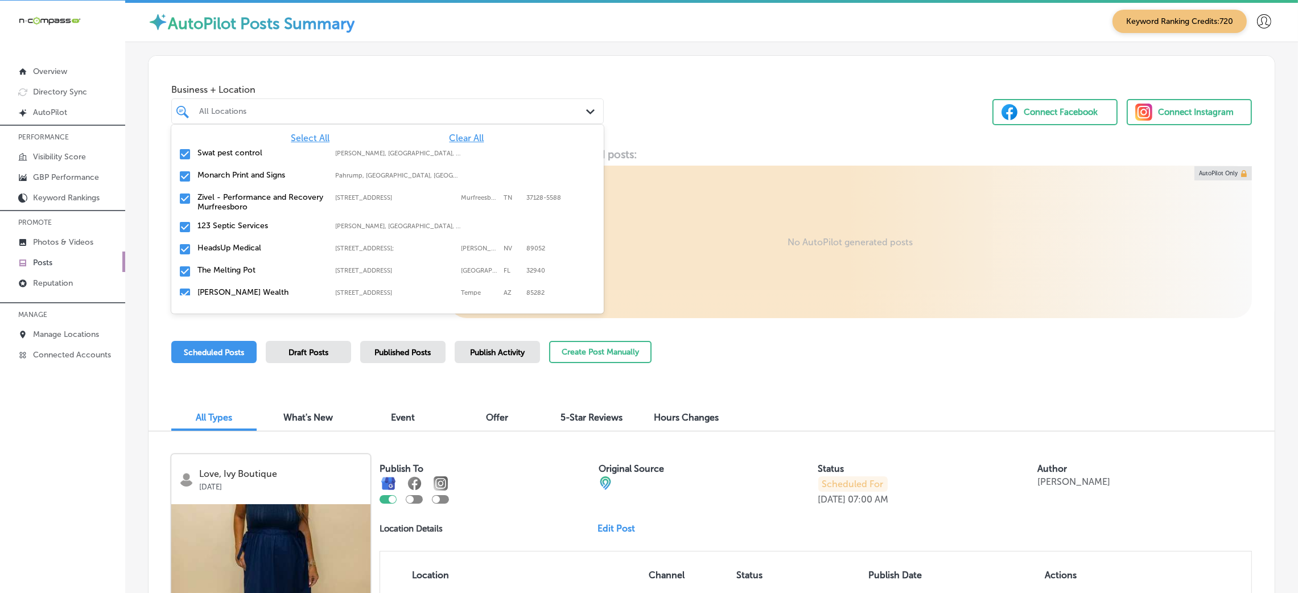
click at [289, 116] on div at bounding box center [368, 111] width 341 height 15
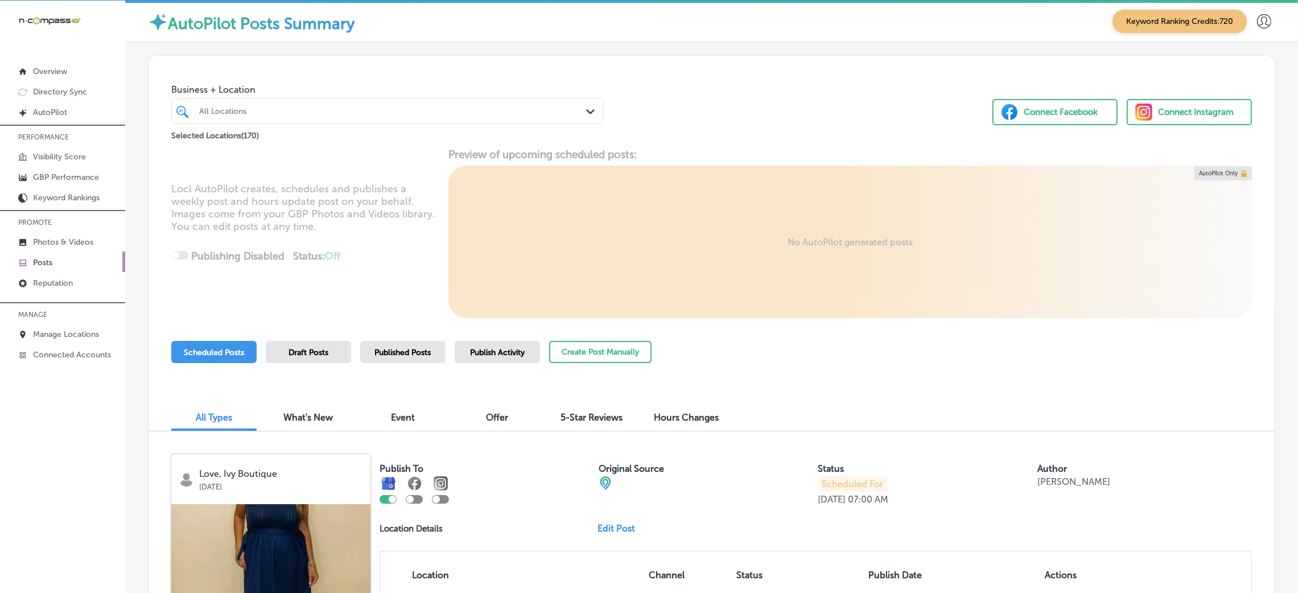
click at [299, 116] on div at bounding box center [368, 111] width 341 height 15
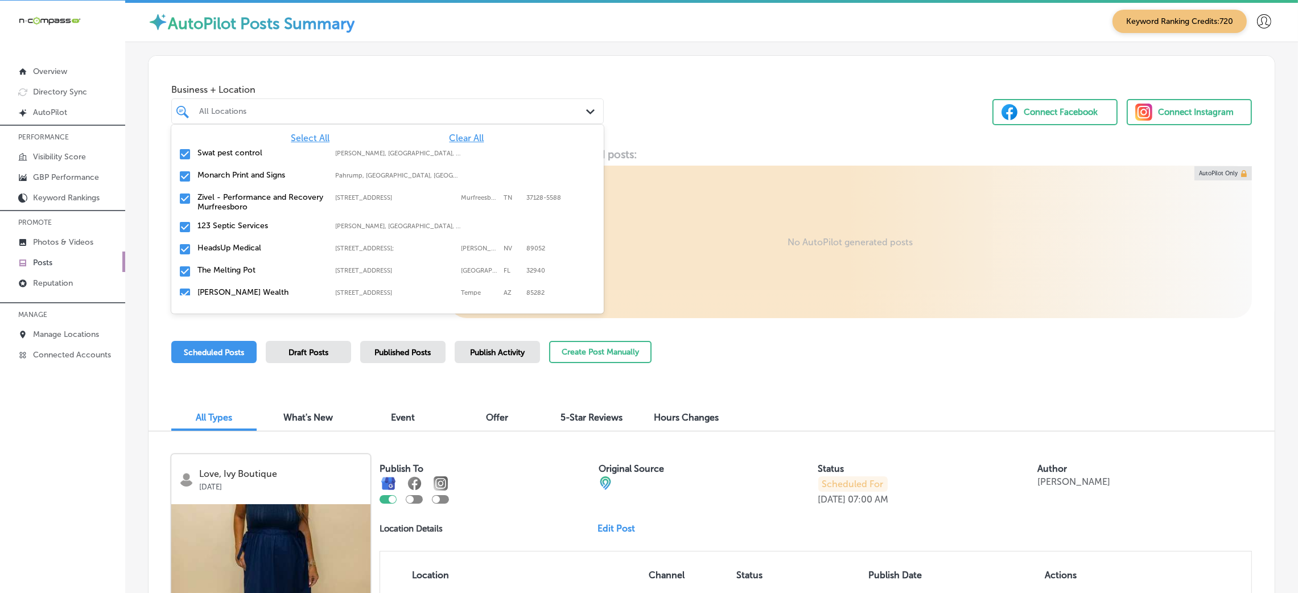
click at [451, 141] on span "Clear All" at bounding box center [466, 138] width 35 height 11
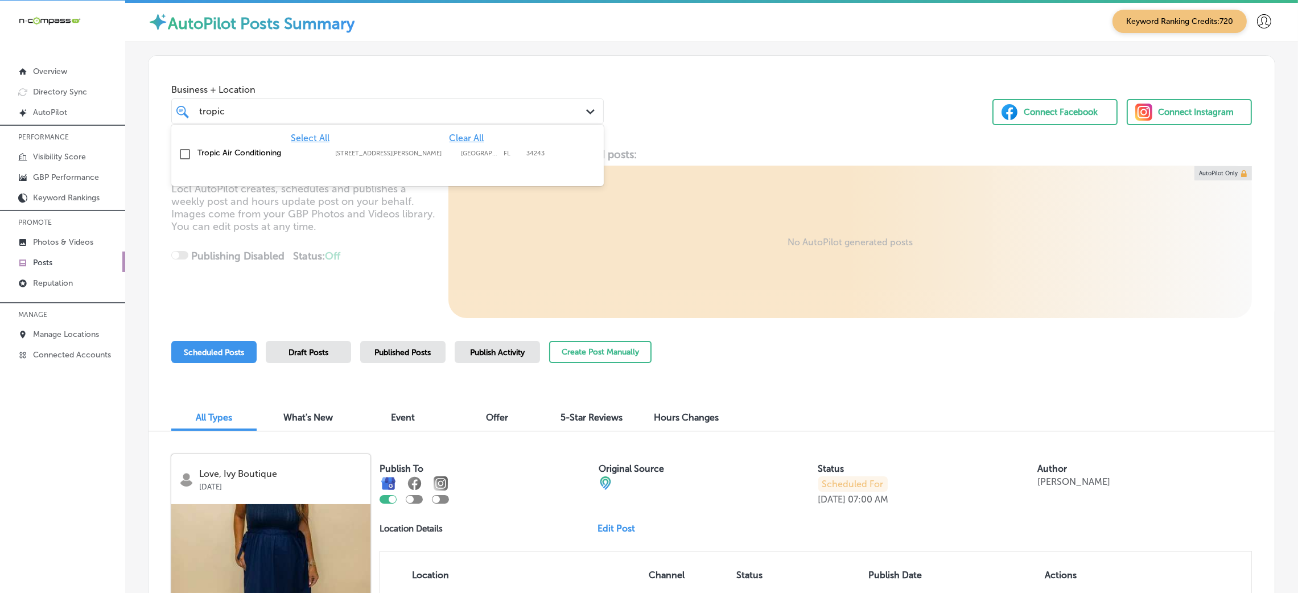
click at [438, 153] on label "[STREET_ADDRESS][PERSON_NAME]" at bounding box center [395, 153] width 120 height 7
type input "tropic"
click at [834, 90] on div "Business + Location option [STREET_ADDRESS][PERSON_NAME]. [STREET_ADDRESS][PERS…" at bounding box center [712, 99] width 1126 height 87
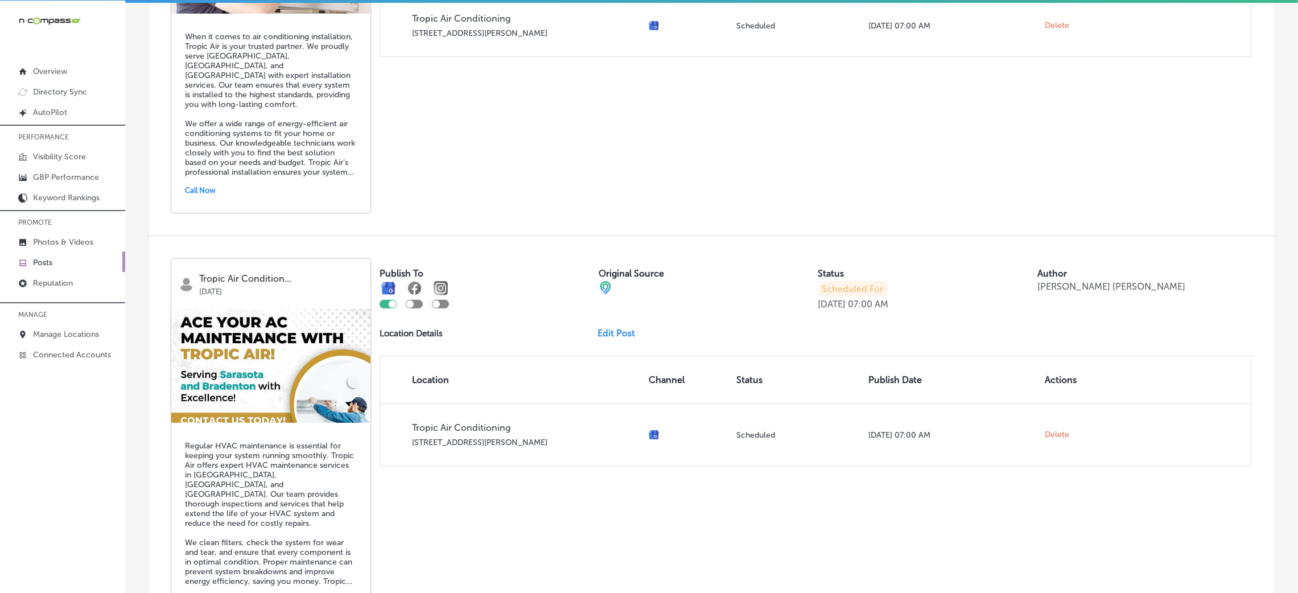
scroll to position [754, 0]
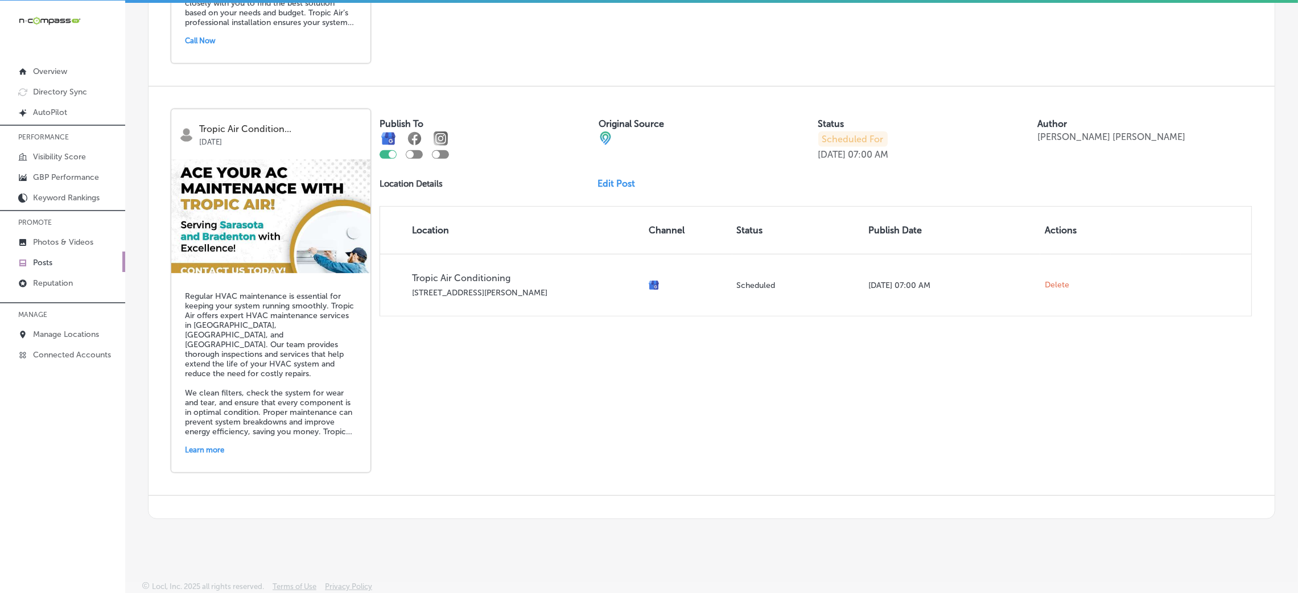
click at [606, 186] on link "Edit Post" at bounding box center [621, 183] width 47 height 11
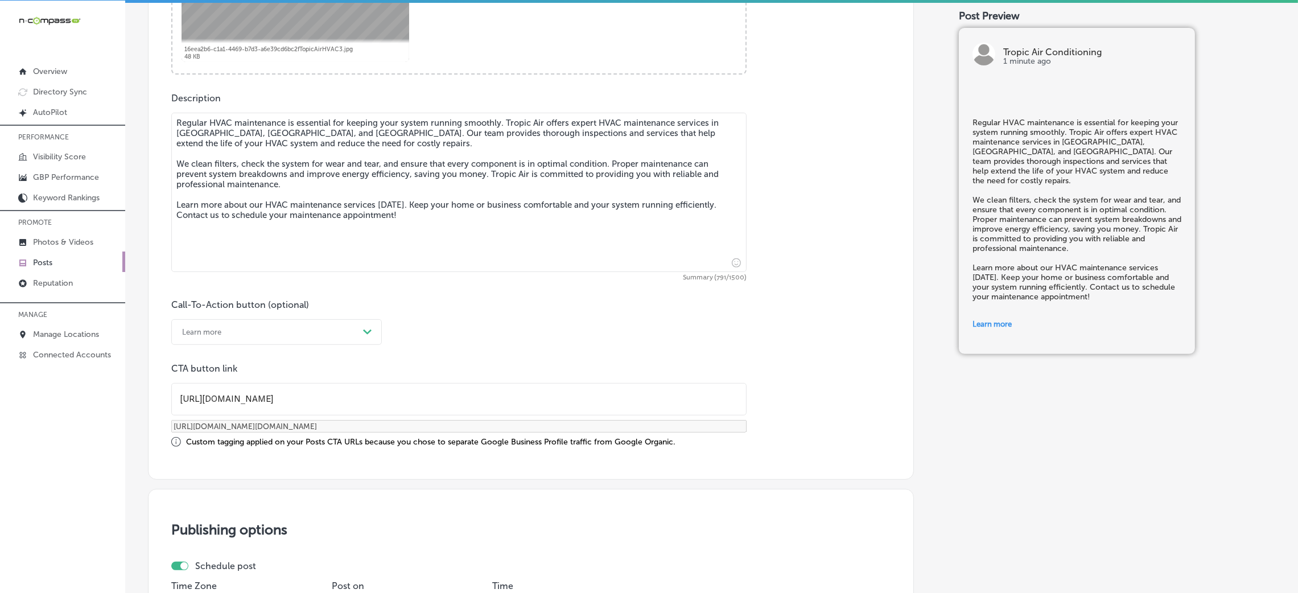
scroll to position [598, 0]
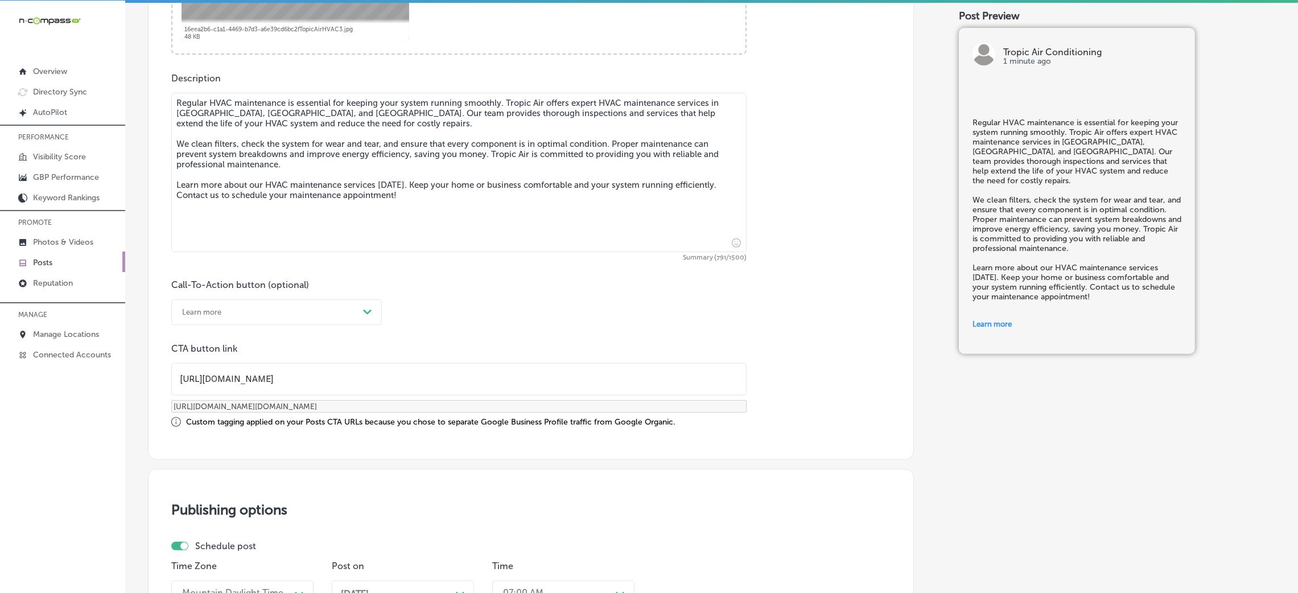
click at [252, 316] on div "Learn more" at bounding box center [267, 312] width 182 height 18
click at [610, 302] on div "Call-To-Action button (optional) Learn more Path Created with Sketch. CTA butto…" at bounding box center [530, 353] width 719 height 148
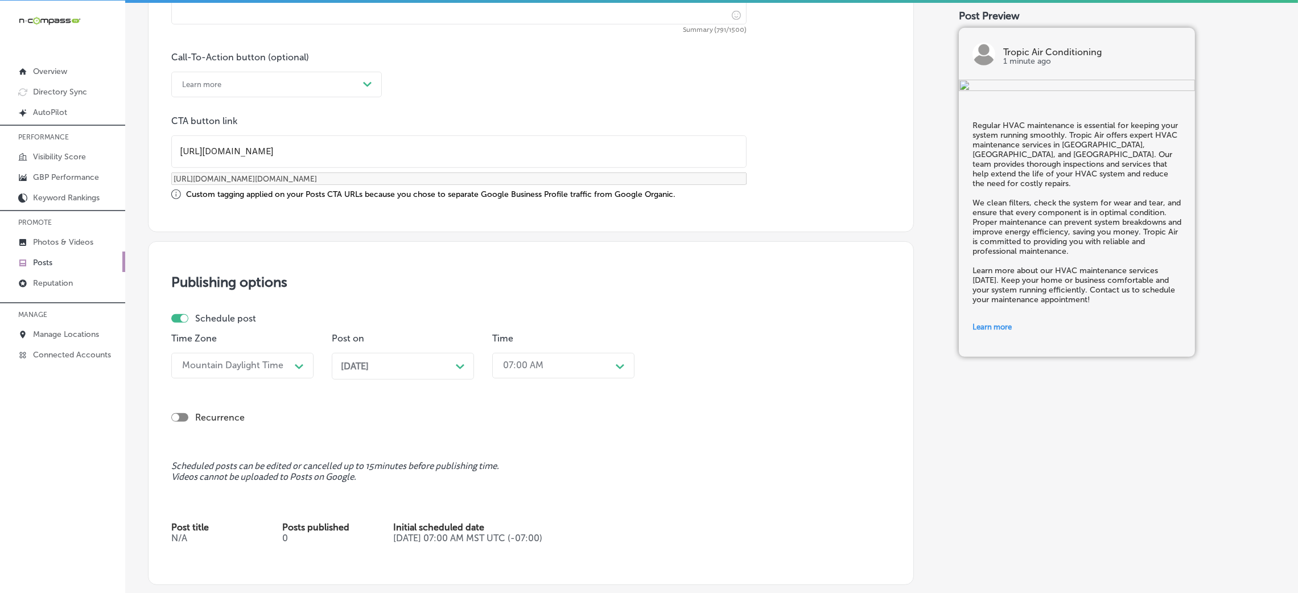
scroll to position [853, 0]
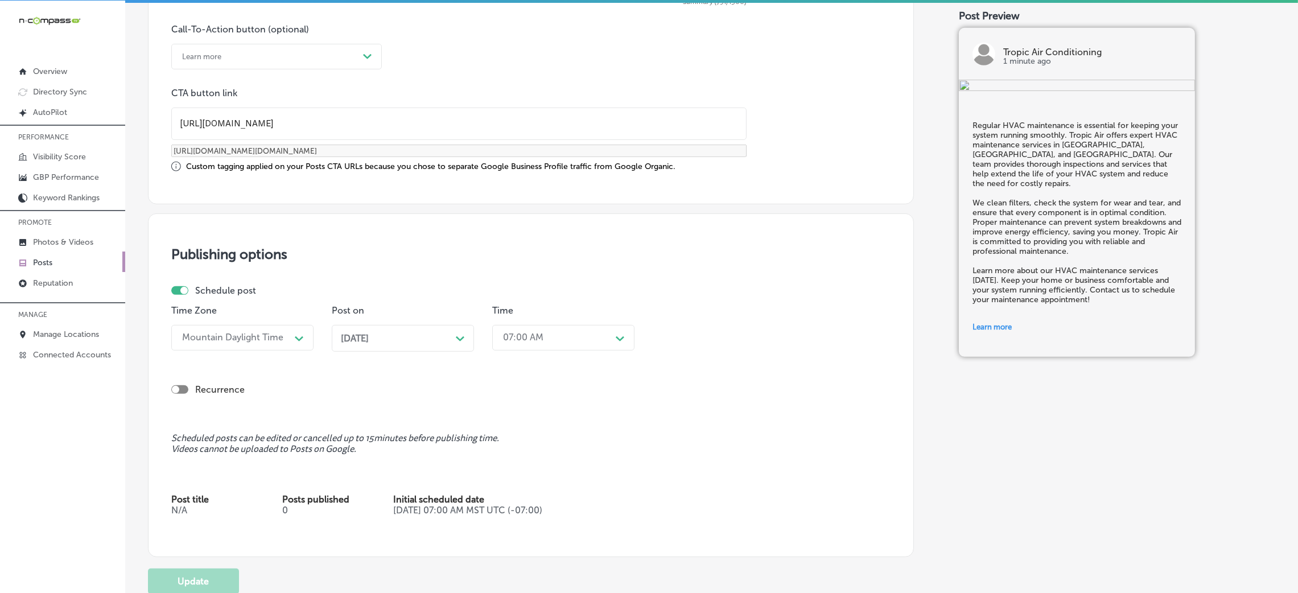
click at [454, 337] on div "[DATE] Path Created with Sketch." at bounding box center [403, 338] width 124 height 11
click at [455, 167] on span at bounding box center [457, 167] width 6 height 6
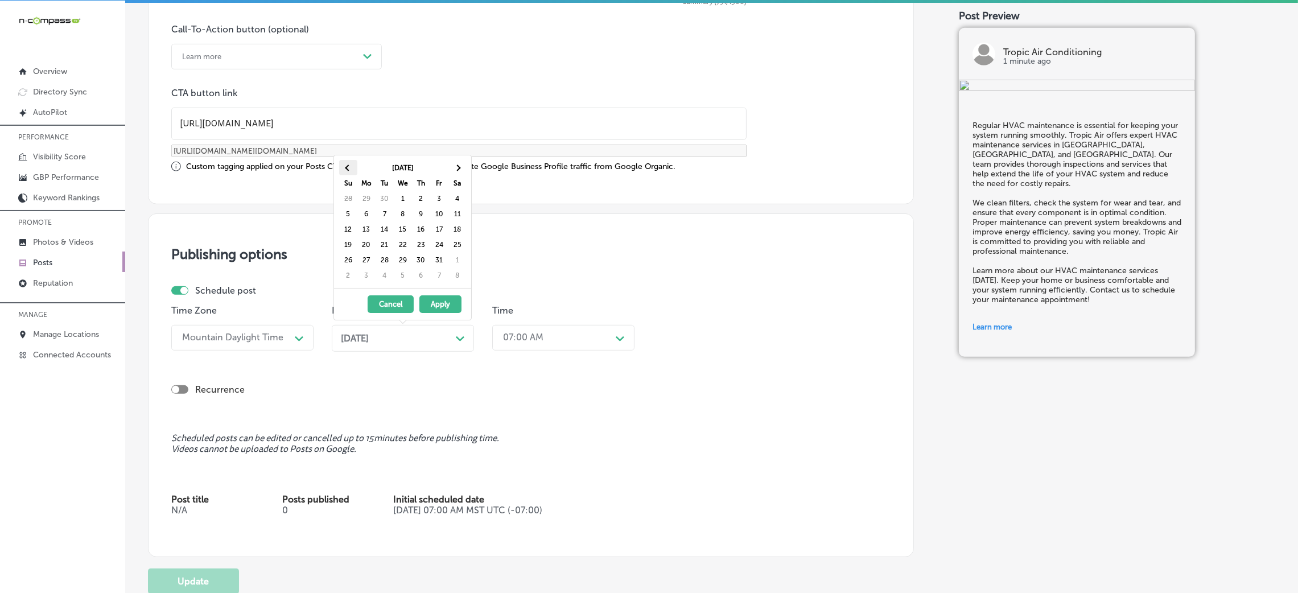
click at [350, 168] on th at bounding box center [348, 167] width 18 height 15
click at [453, 172] on th at bounding box center [457, 167] width 18 height 15
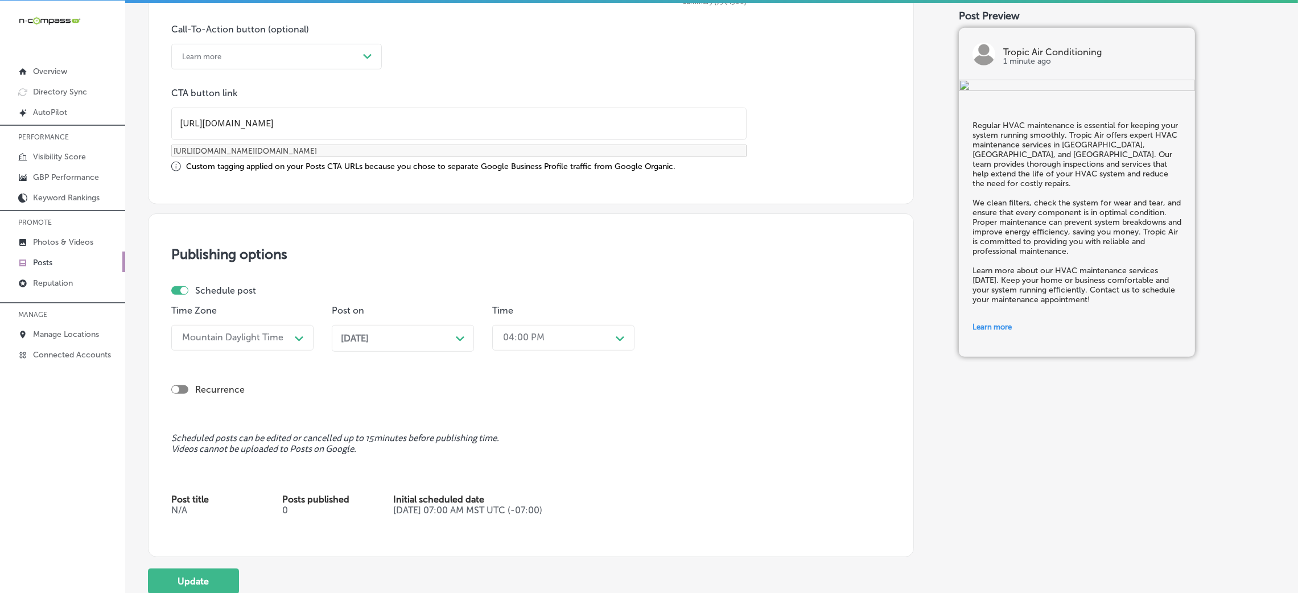
click at [571, 336] on div "04:00 PM" at bounding box center [554, 338] width 114 height 20
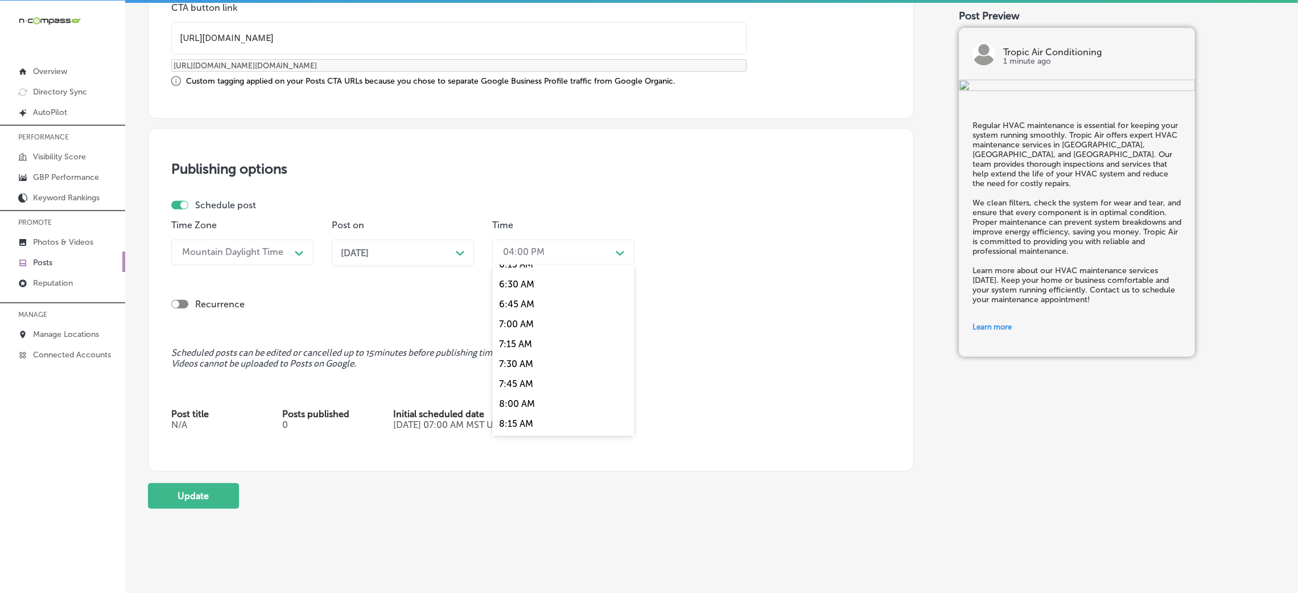
scroll to position [512, 0]
click at [528, 324] on div "7:00 AM" at bounding box center [563, 324] width 142 height 20
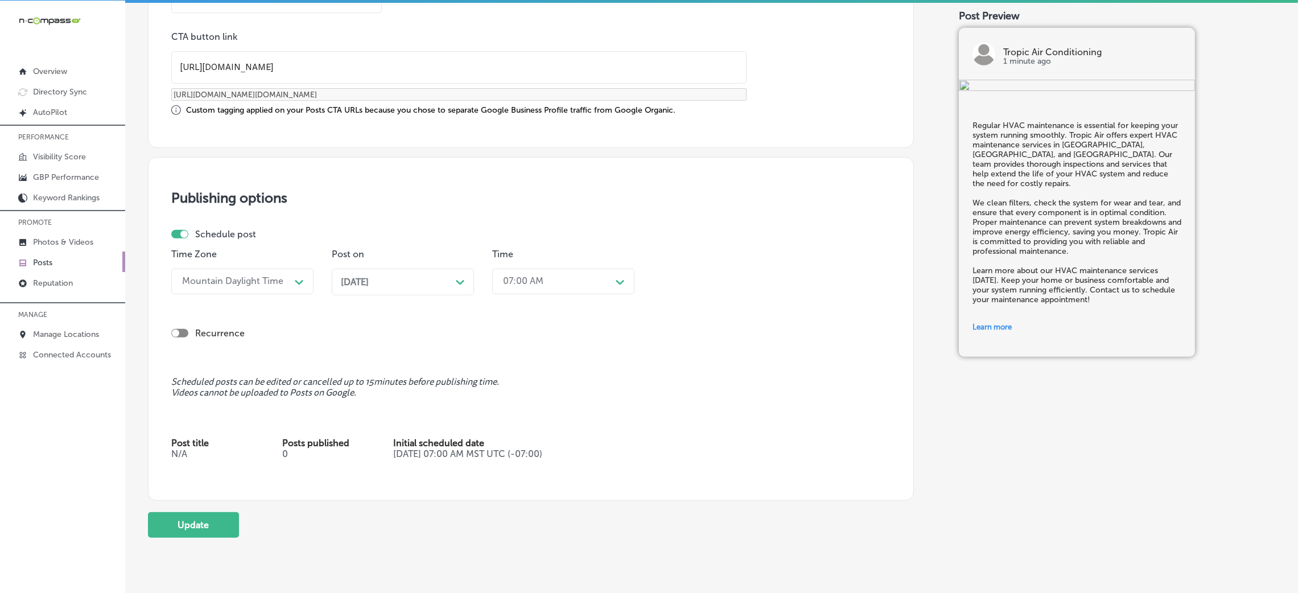
scroll to position [955, 0]
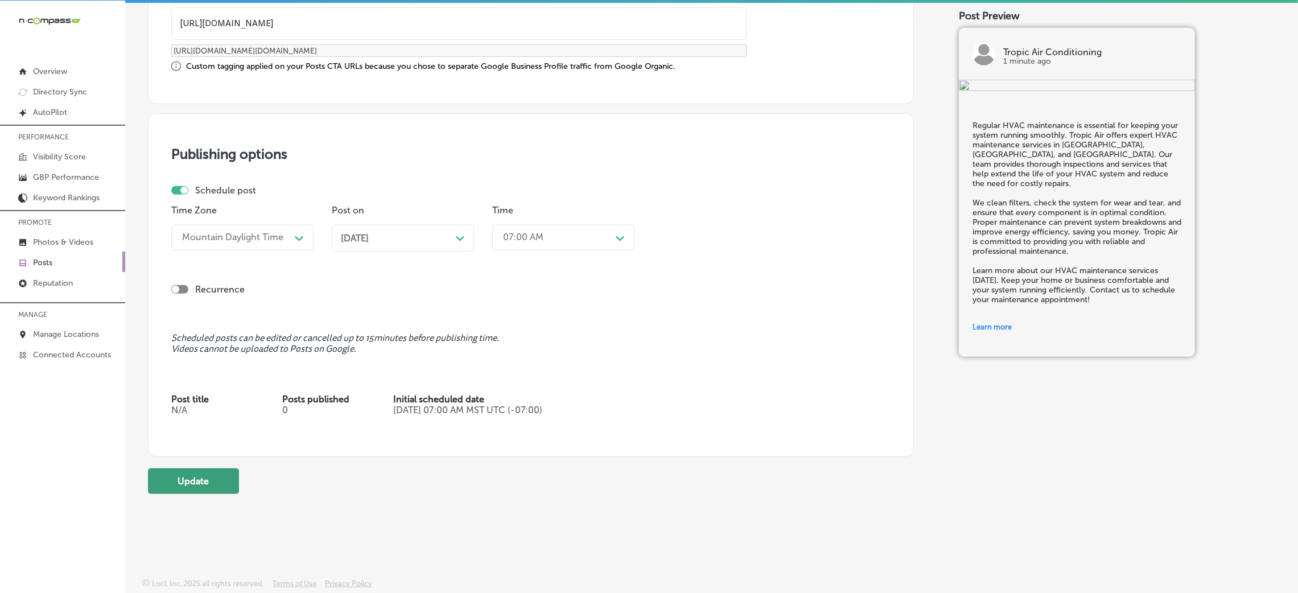
click at [180, 478] on button "Update" at bounding box center [193, 481] width 91 height 26
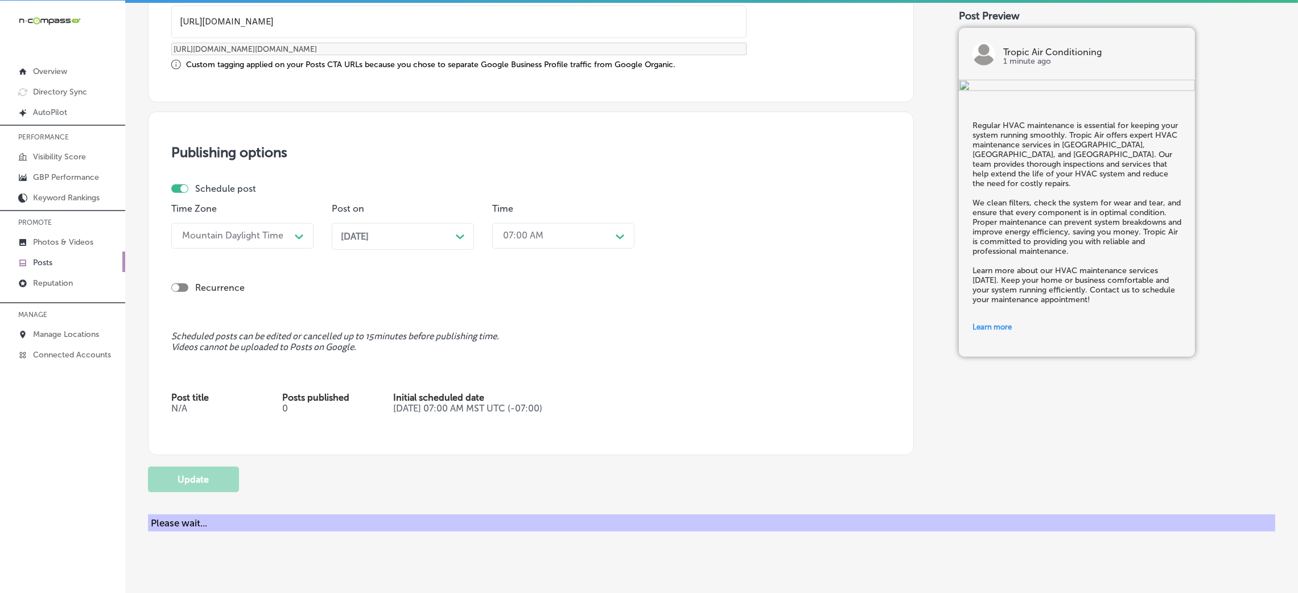
checkbox input "true"
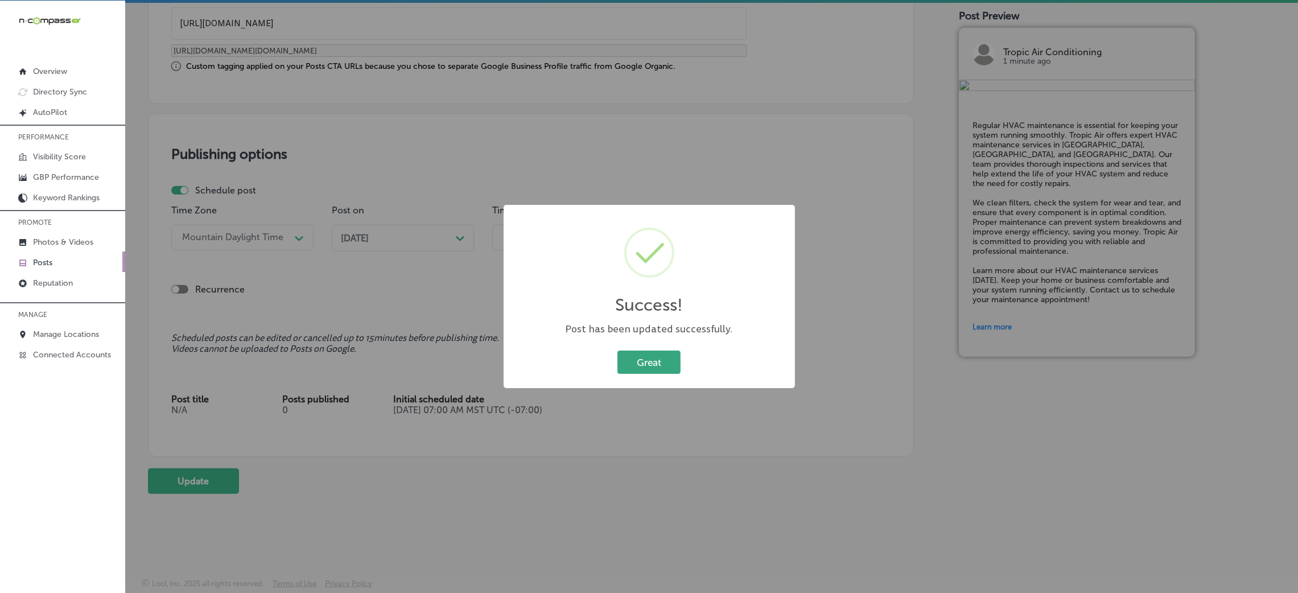
click at [625, 355] on button "Great" at bounding box center [648, 362] width 63 height 23
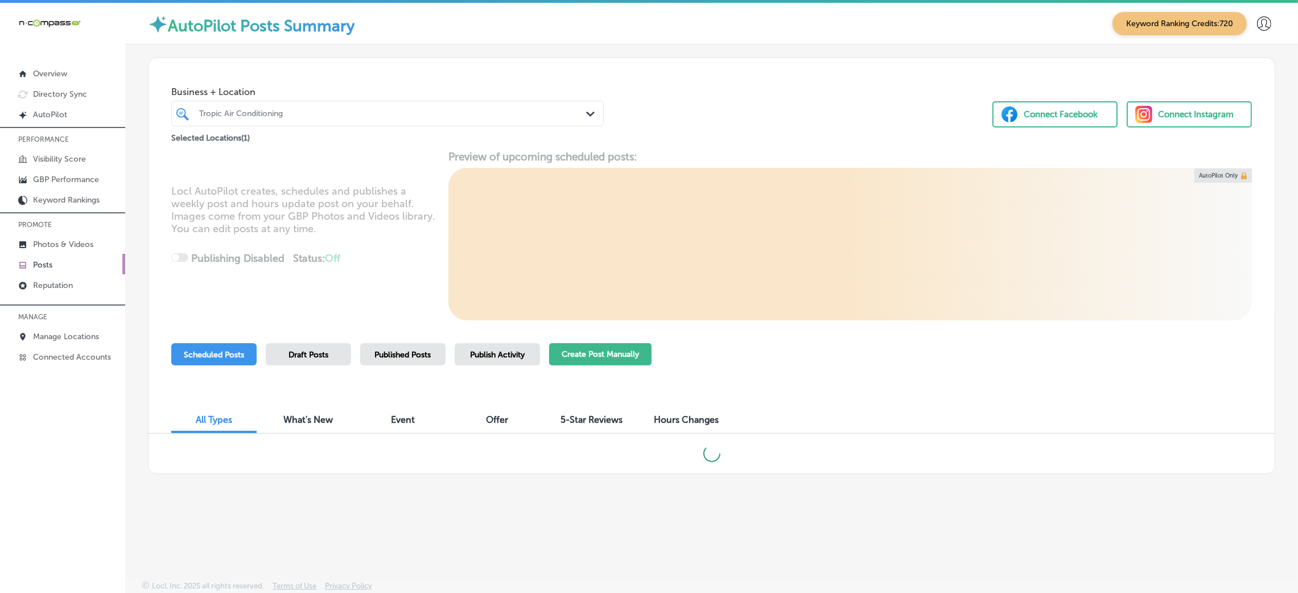
click at [595, 351] on button "Create Post Manually" at bounding box center [600, 354] width 102 height 22
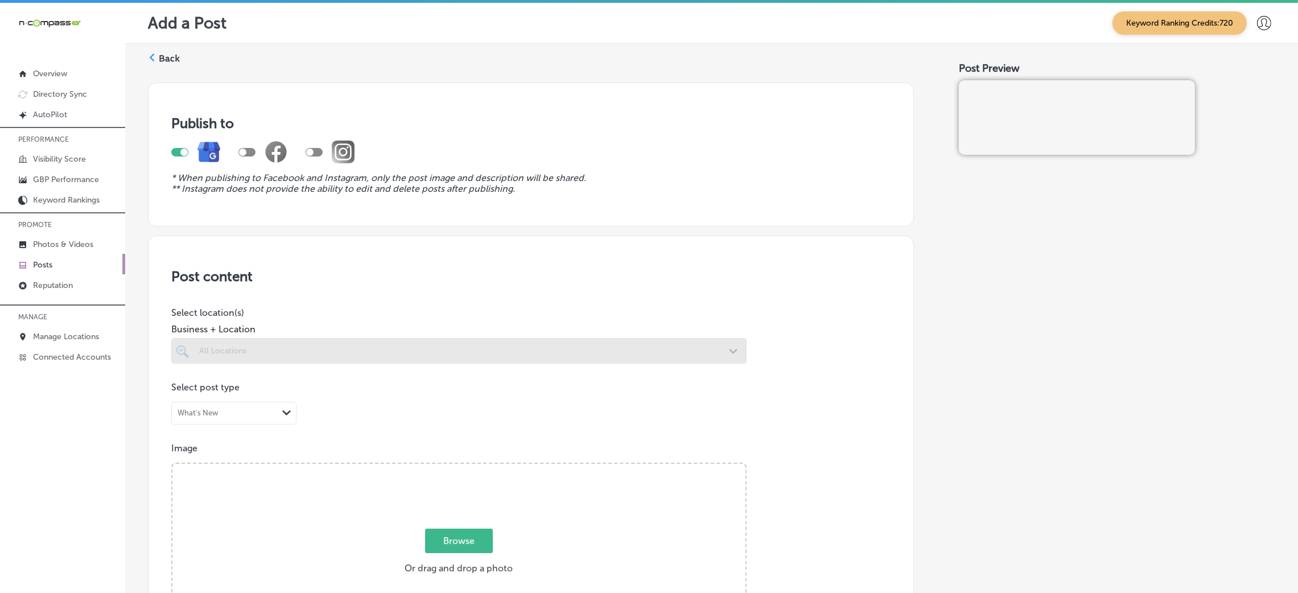
click at [522, 353] on div at bounding box center [458, 351] width 575 height 26
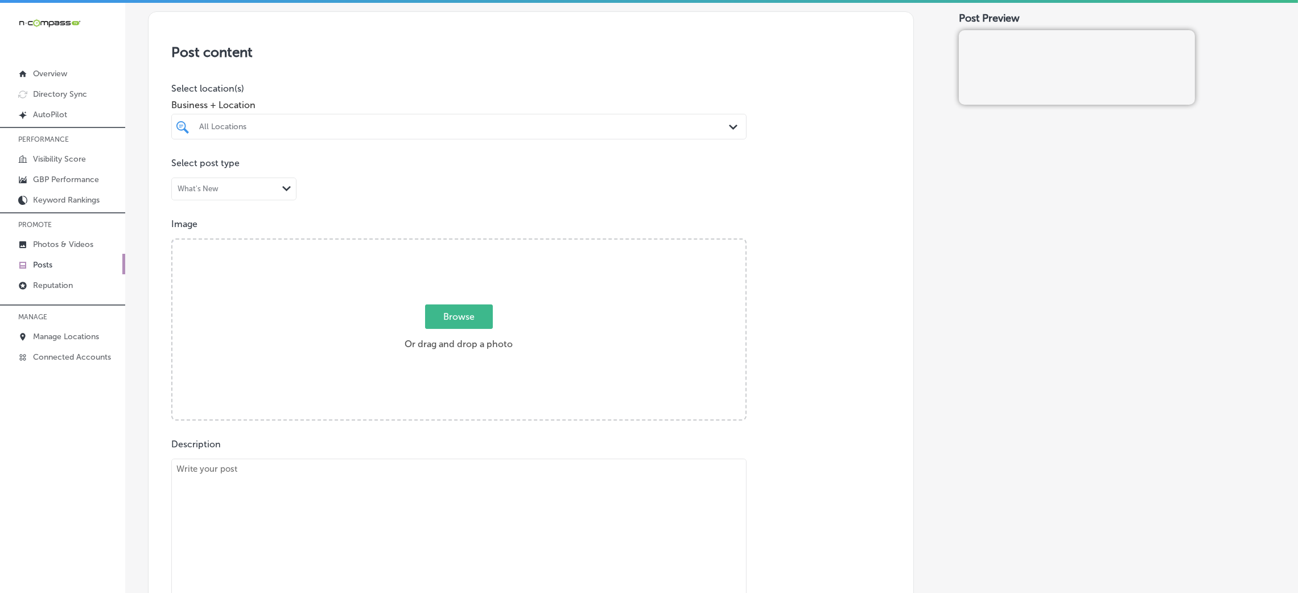
scroll to position [171, 0]
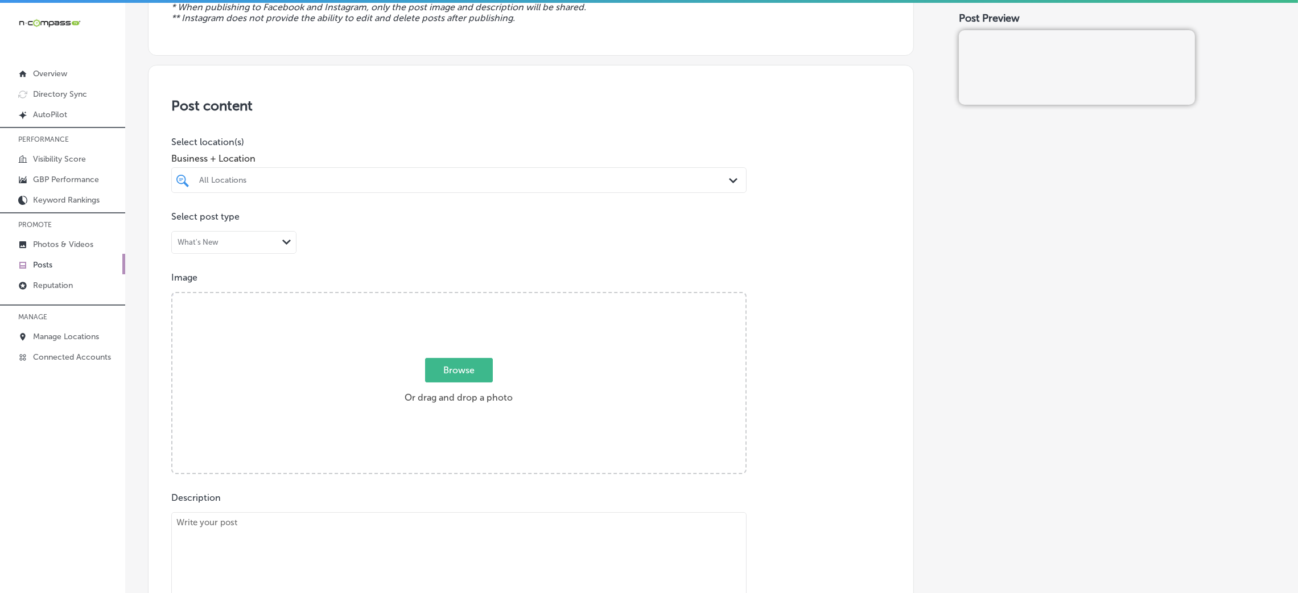
click at [507, 357] on div "Browse Or drag and drop a photo" at bounding box center [458, 384] width 573 height 182
click at [172, 293] on input "Browse Or drag and drop a photo" at bounding box center [458, 294] width 573 height 3
